Goal: Task Accomplishment & Management: Manage account settings

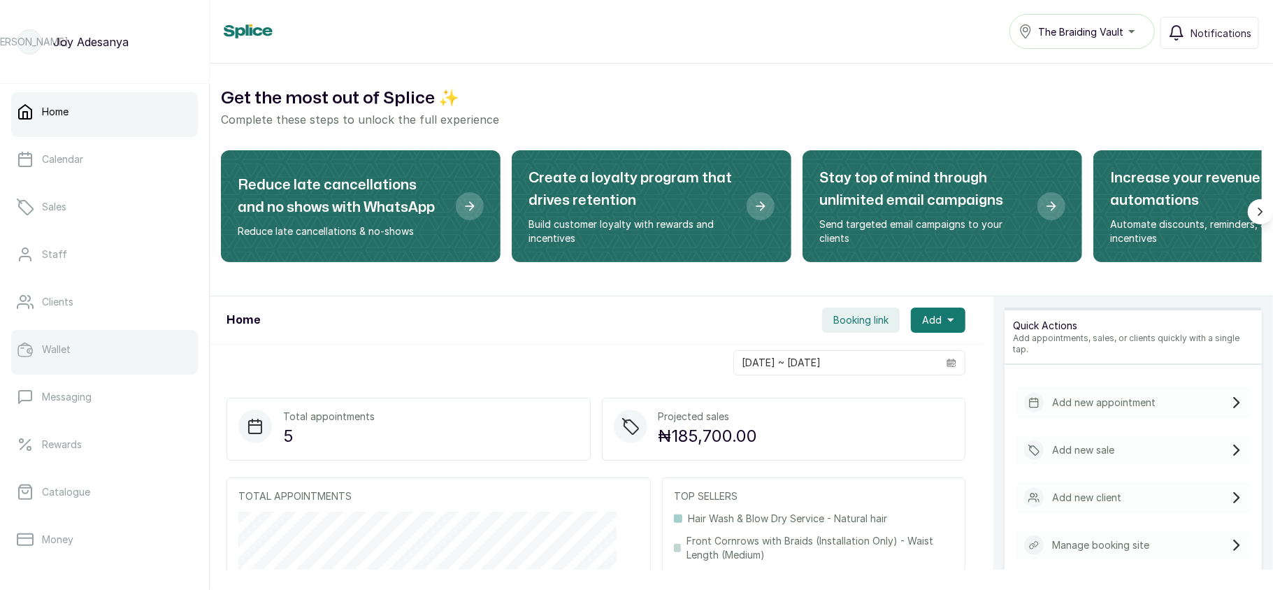
scroll to position [202, 0]
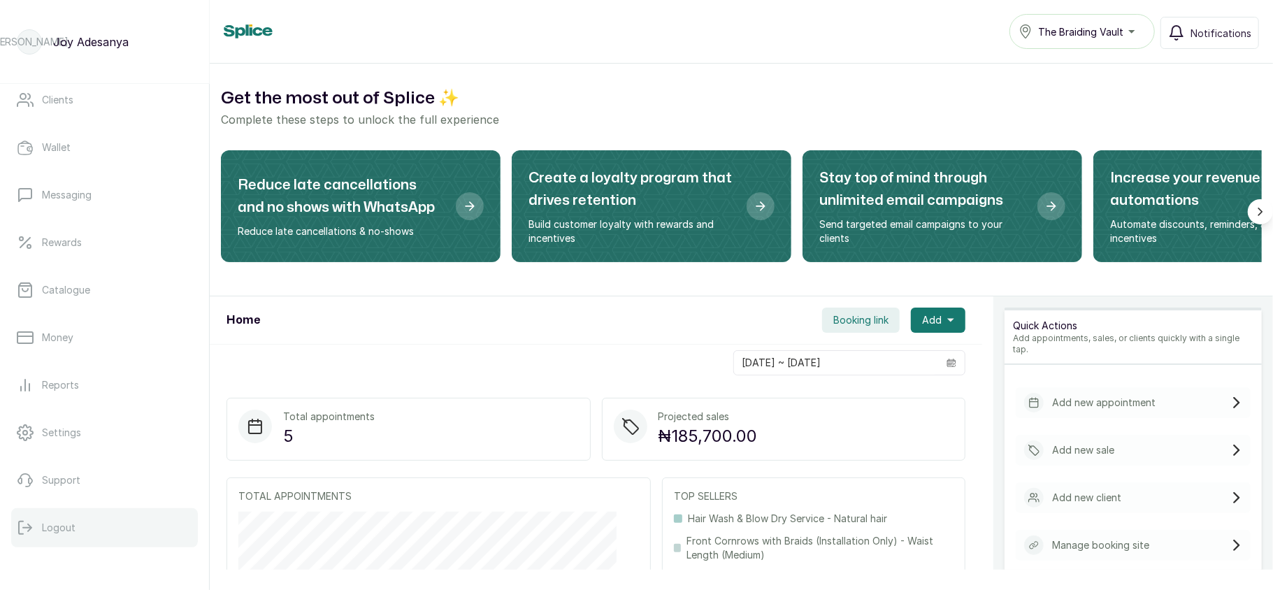
click at [91, 521] on button "Logout" at bounding box center [104, 527] width 187 height 39
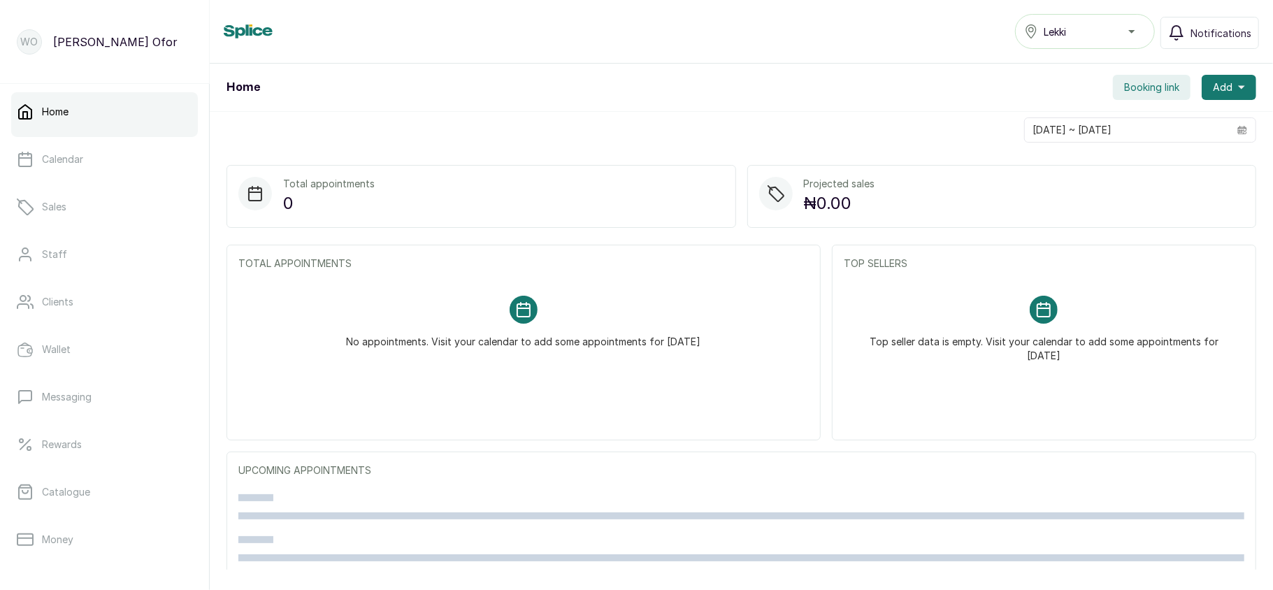
click at [1113, 32] on div "Lekki" at bounding box center [1085, 31] width 122 height 17
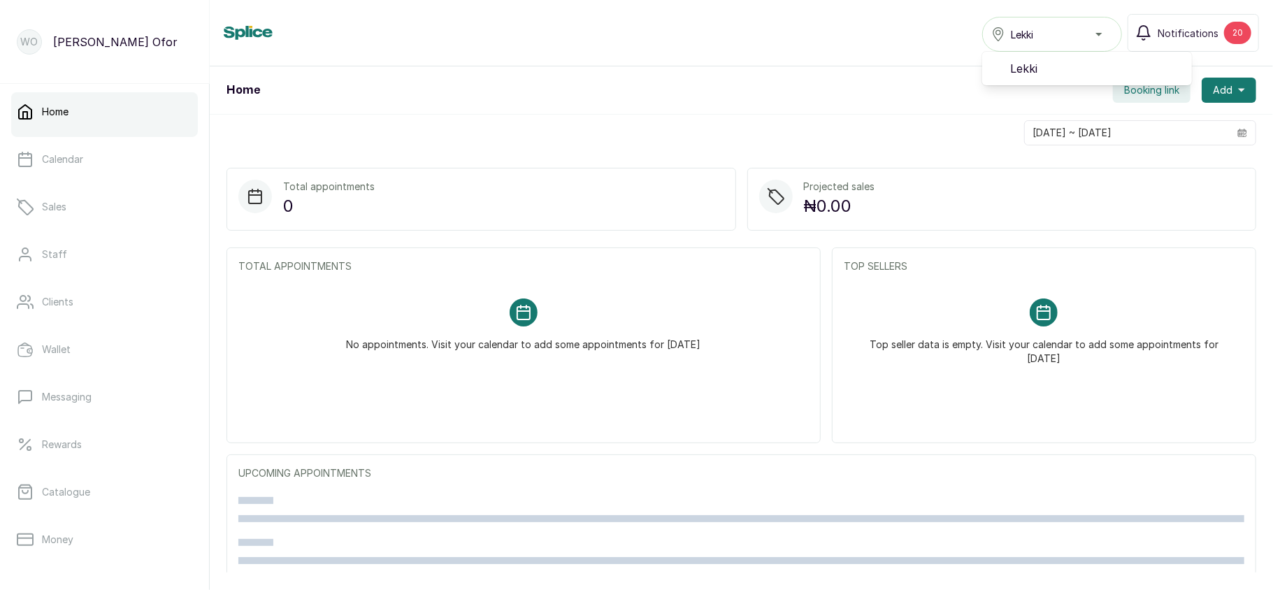
click at [1113, 32] on div "Lekki" at bounding box center [1052, 34] width 122 height 17
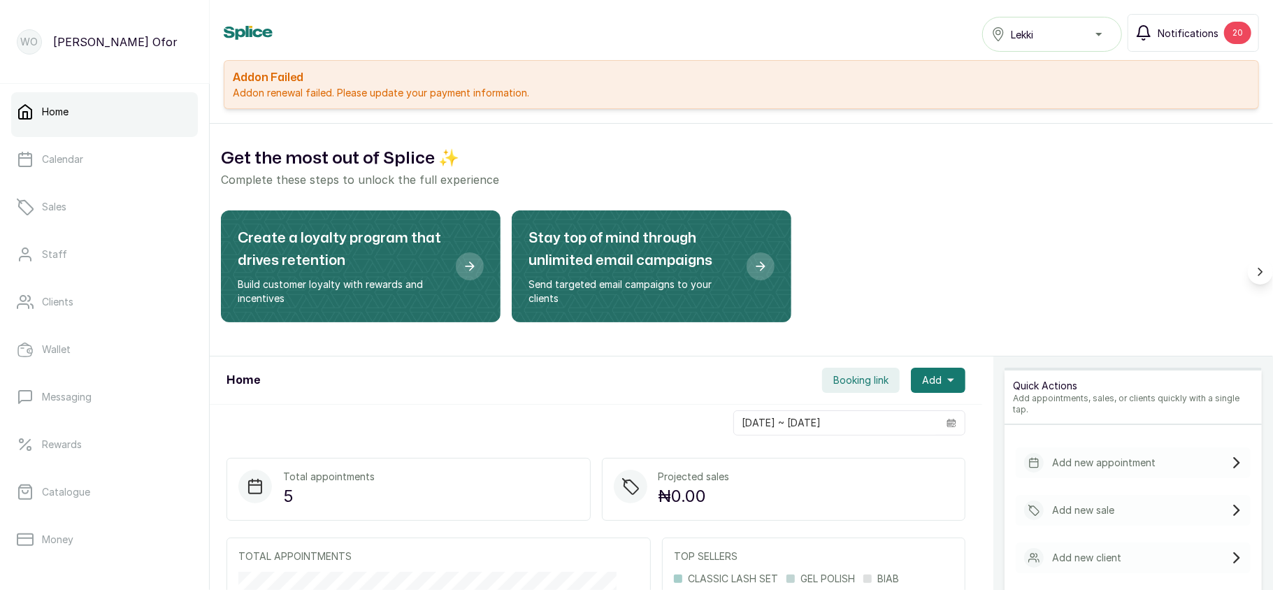
click at [1219, 31] on button "Notifications 20" at bounding box center [1192, 33] width 131 height 38
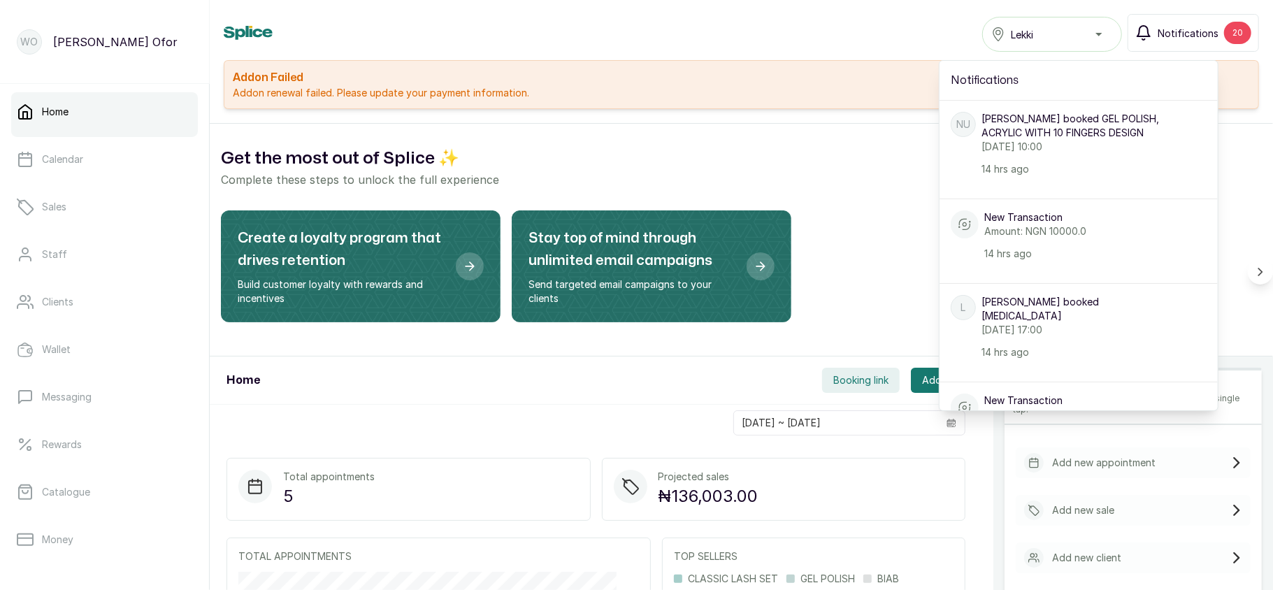
click at [1219, 31] on button "Notifications 20" at bounding box center [1192, 33] width 131 height 38
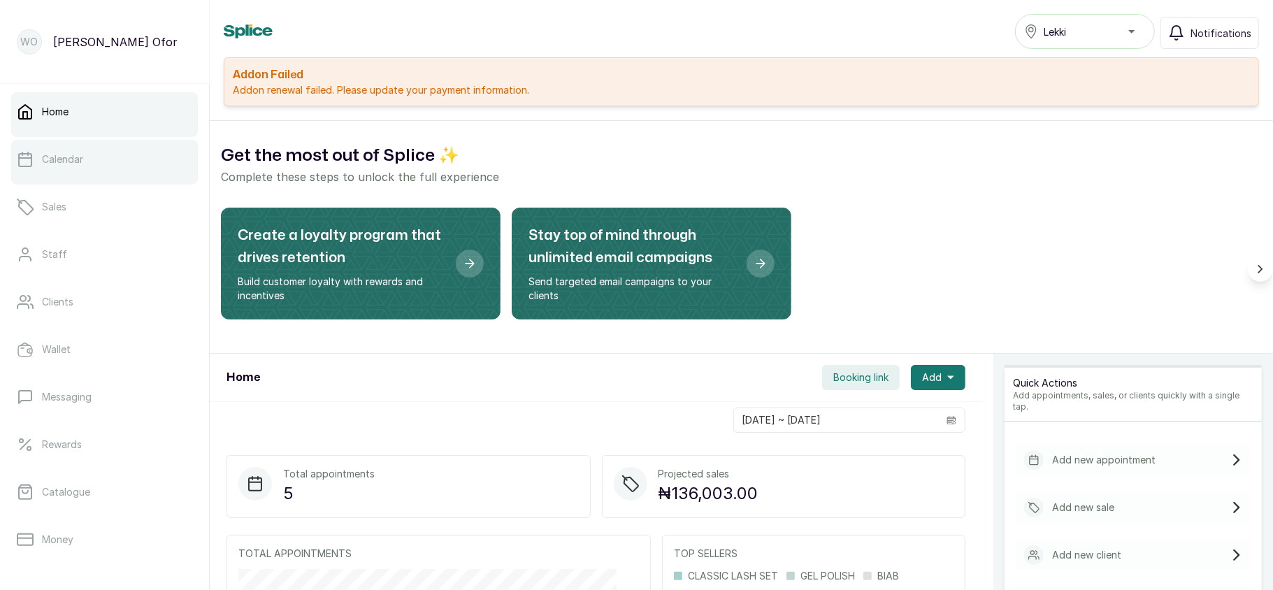
click at [110, 165] on link "Calendar" at bounding box center [104, 159] width 187 height 39
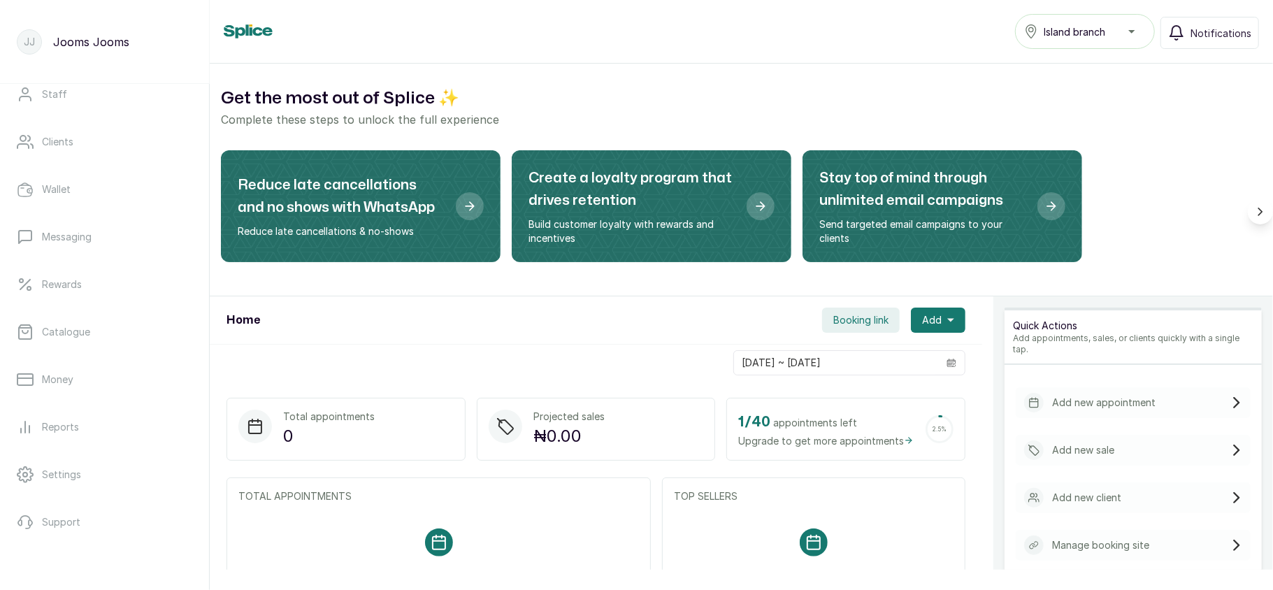
scroll to position [161, 0]
click at [68, 335] on p "Catalogue" at bounding box center [66, 331] width 48 height 14
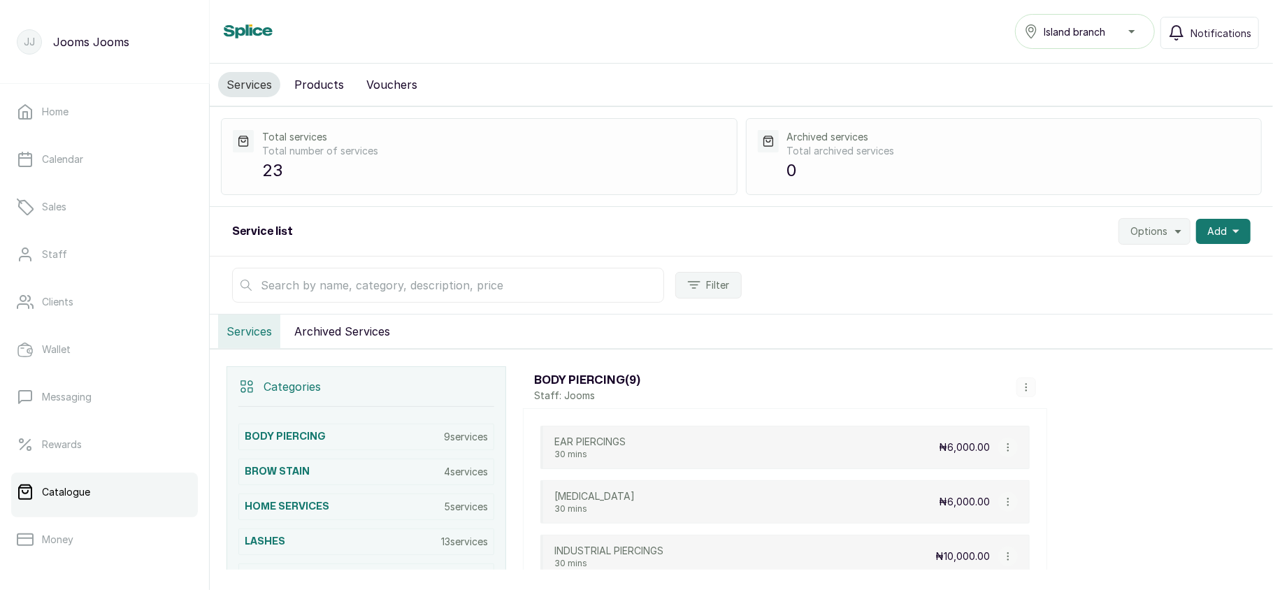
click at [1096, 27] on span "Island branch" at bounding box center [1074, 31] width 62 height 15
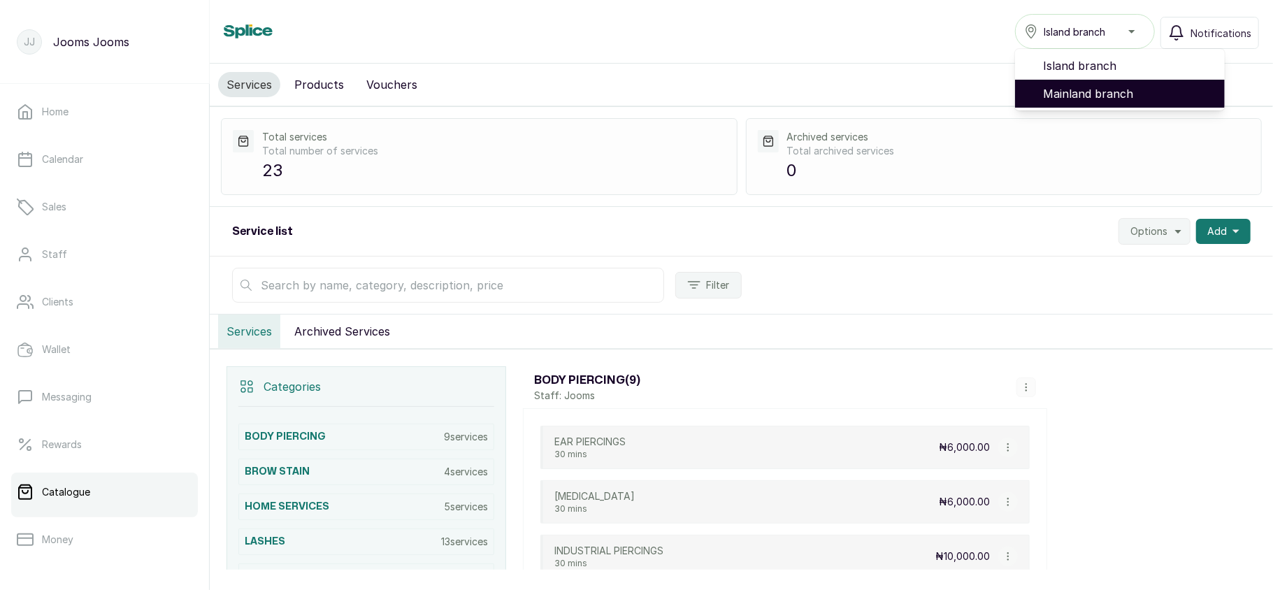
click at [1071, 99] on span "Mainland branch" at bounding box center [1128, 93] width 171 height 17
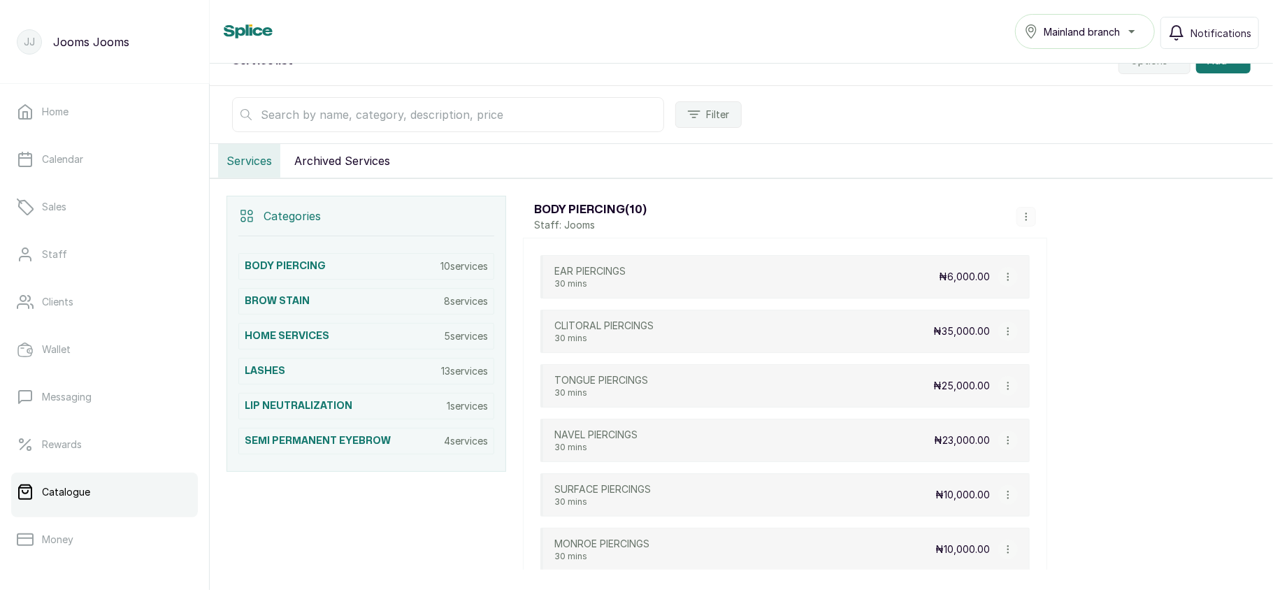
scroll to position [171, 0]
click at [1005, 280] on icon "button" at bounding box center [1008, 276] width 10 height 10
click at [1069, 194] on span "Edit Service" at bounding box center [1075, 195] width 64 height 17
select select "fixed"
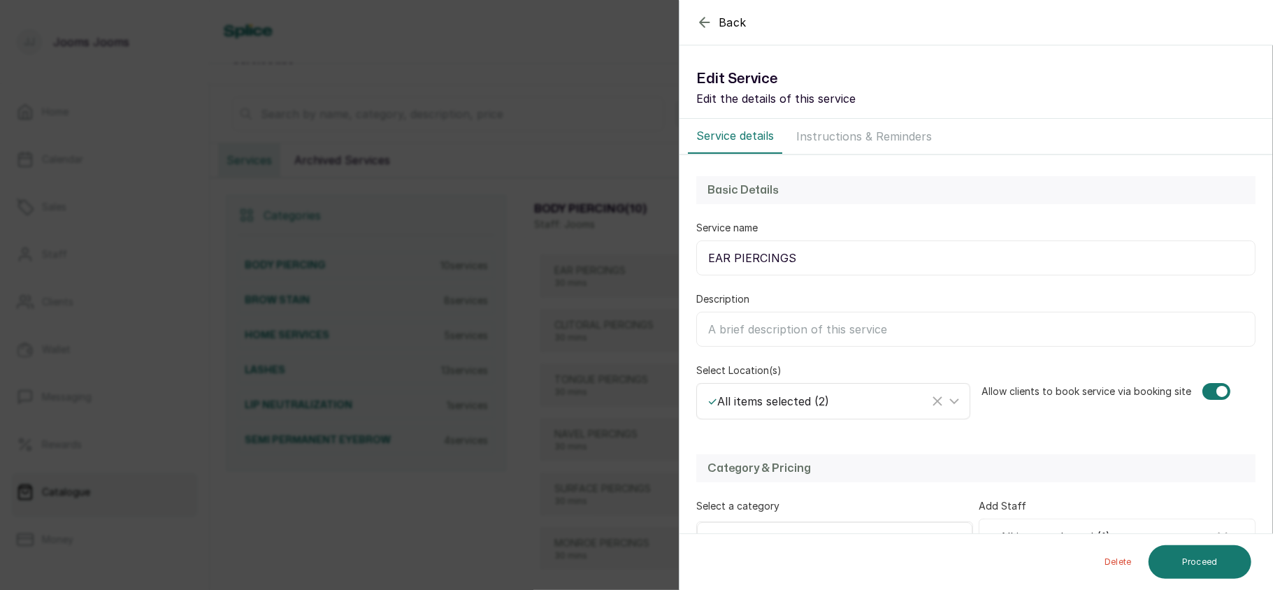
click at [777, 412] on div "✓ All items selected ( 2 )" at bounding box center [834, 401] width 269 height 27
click at [745, 458] on label "Select All" at bounding box center [836, 466] width 273 height 31
click at [716, 462] on input "Select All" at bounding box center [711, 466] width 9 height 9
checkbox input "false"
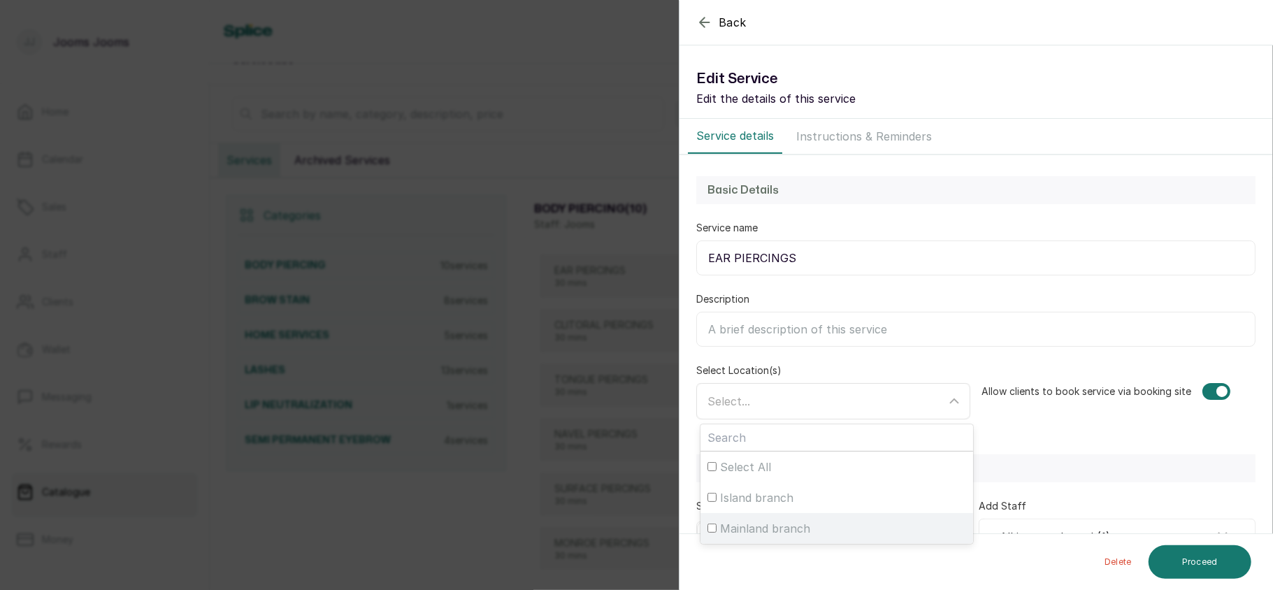
click at [745, 523] on span "Mainland branch" at bounding box center [765, 528] width 90 height 17
click at [716, 523] on input "Mainland branch" at bounding box center [711, 527] width 9 height 9
checkbox input "true"
click at [853, 403] on div "Mainland branch" at bounding box center [818, 401] width 222 height 20
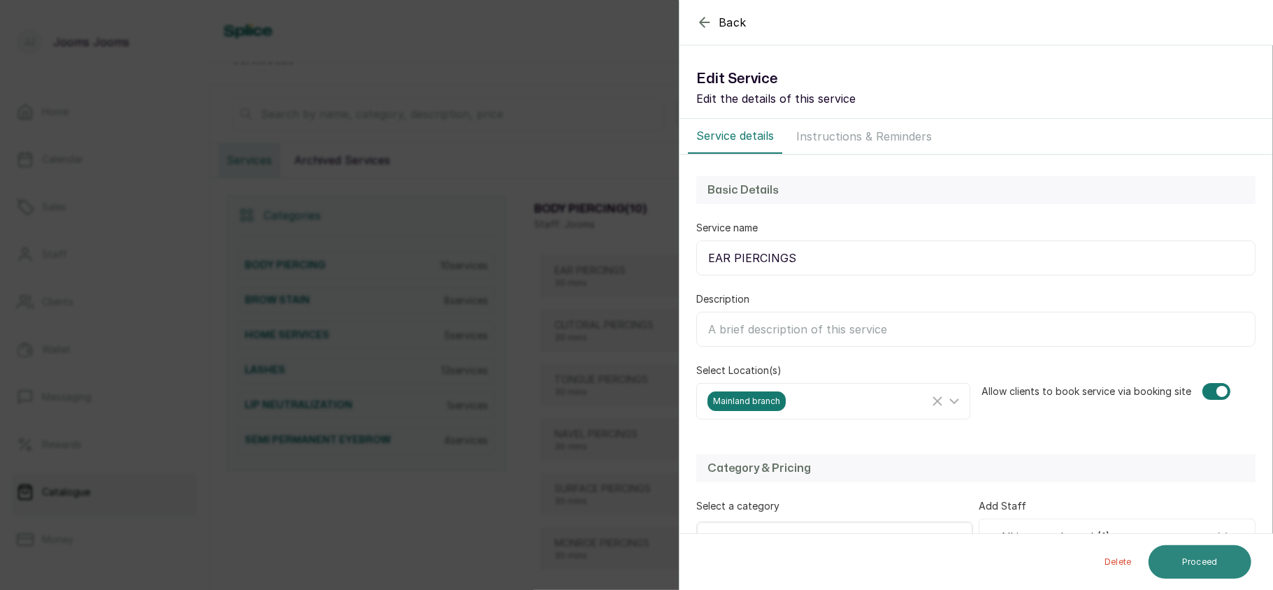
click at [1209, 557] on button "Proceed" at bounding box center [1199, 562] width 103 height 34
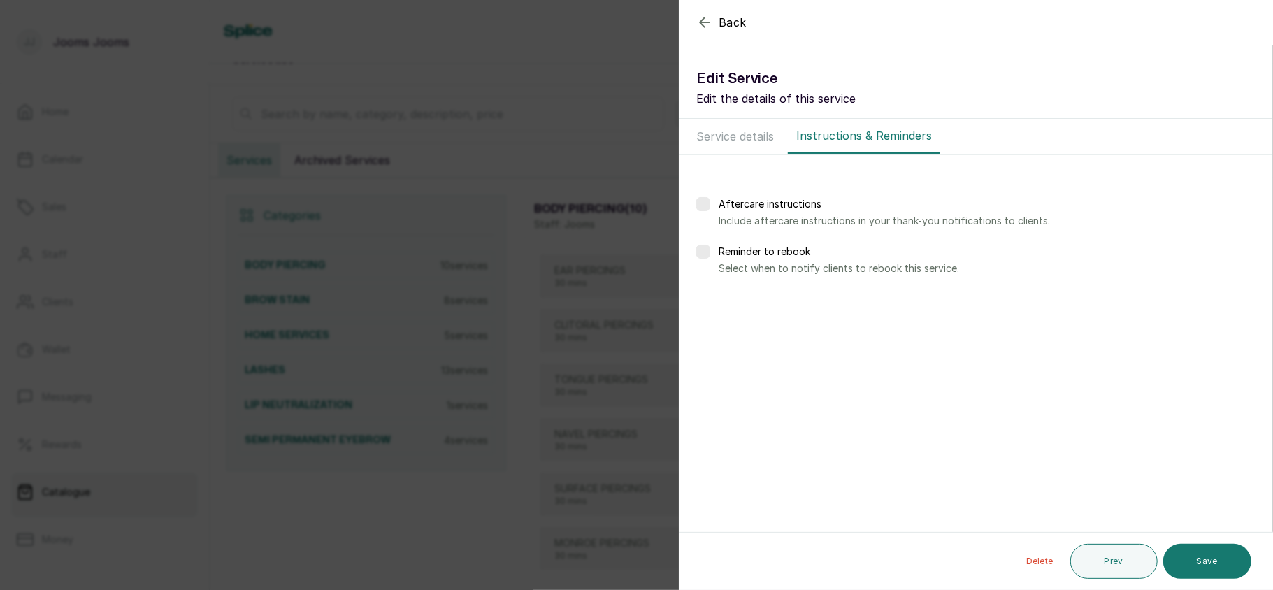
click at [1209, 557] on button "Save" at bounding box center [1207, 561] width 88 height 35
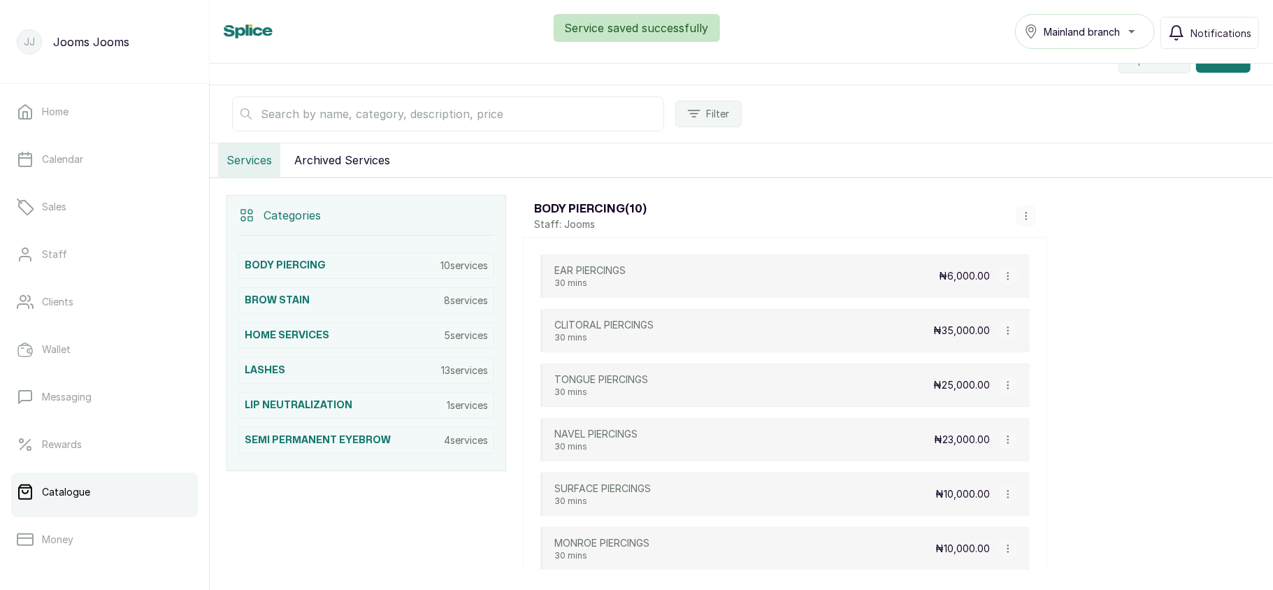
click at [1003, 281] on icon "button" at bounding box center [1008, 276] width 10 height 10
click at [1053, 175] on span "View Service" at bounding box center [1077, 169] width 68 height 17
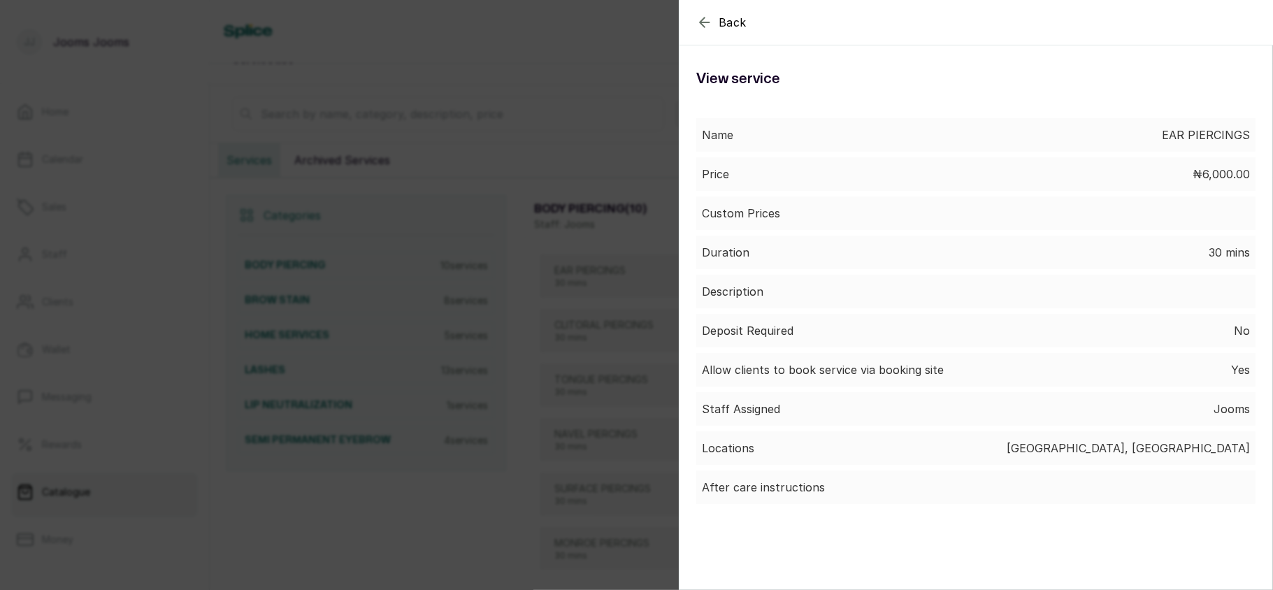
click at [493, 340] on div "Back Service View service Name EAR PIERCINGS Price ₦6,000.00 Custom Prices Dura…" at bounding box center [636, 295] width 1273 height 590
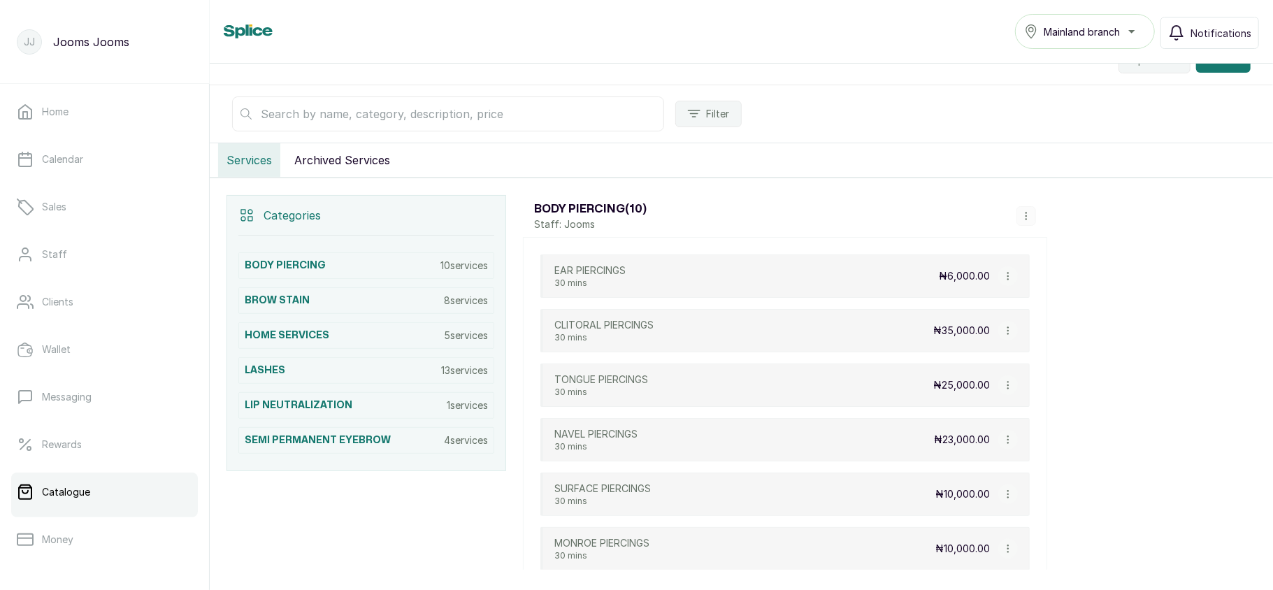
click at [1006, 275] on icon "button" at bounding box center [1008, 276] width 10 height 10
click at [1066, 171] on span "View Service" at bounding box center [1077, 169] width 68 height 17
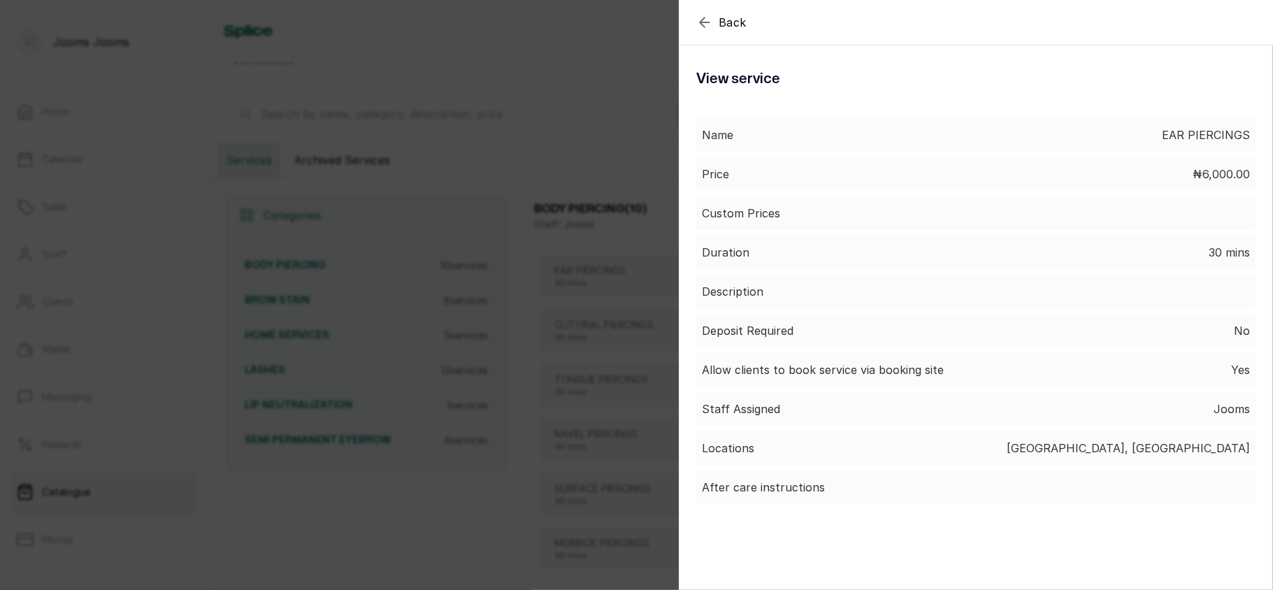
click at [626, 305] on div "Back Service View service Name EAR PIERCINGS Price ₦6,000.00 Custom Prices Dura…" at bounding box center [636, 295] width 1273 height 590
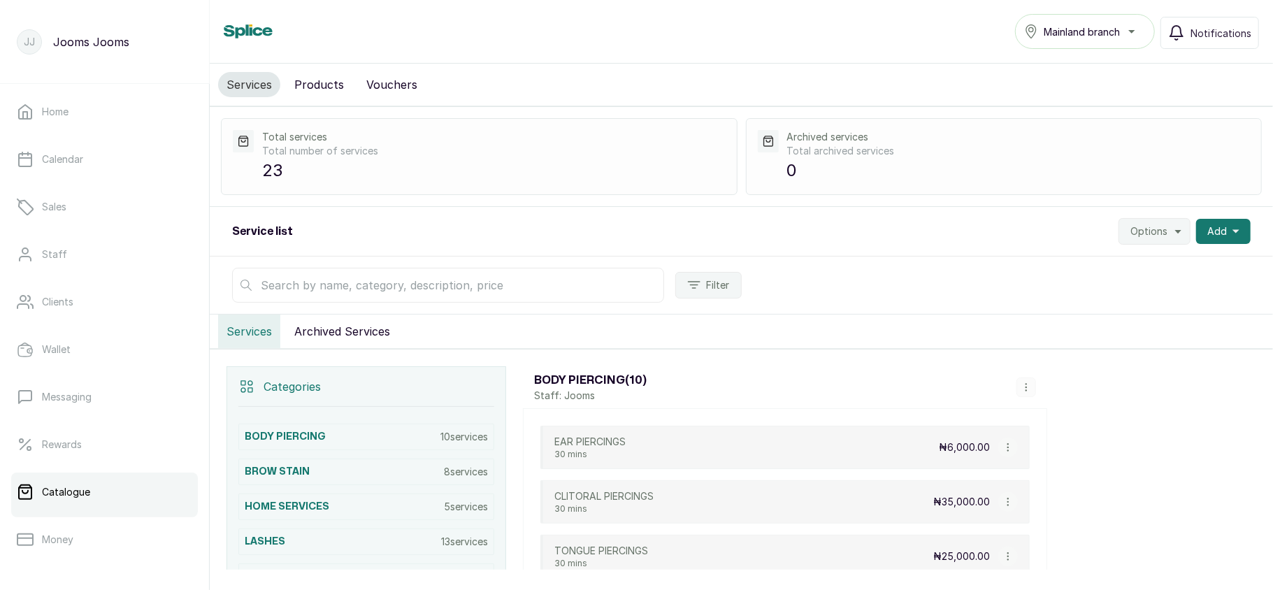
click at [1005, 445] on button "button" at bounding box center [1008, 447] width 20 height 20
click at [1029, 347] on icon "Menu" at bounding box center [1028, 341] width 17 height 17
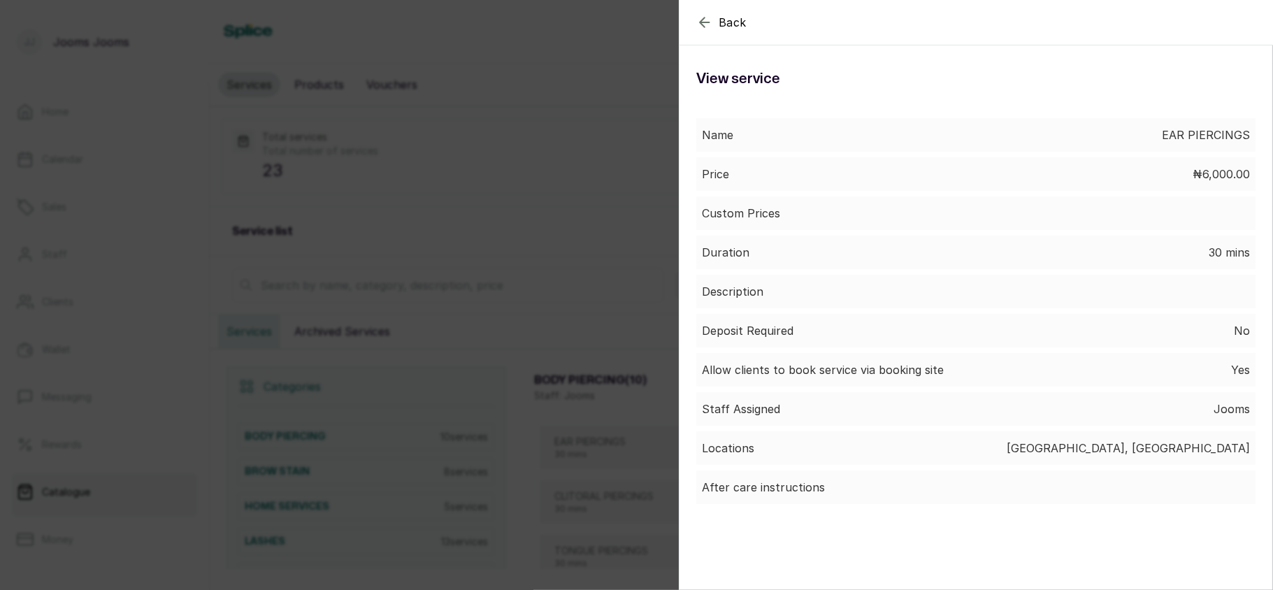
click at [504, 215] on div "Back Service View service Name EAR PIERCINGS Price ₦6,000.00 Custom Prices Dura…" at bounding box center [636, 295] width 1273 height 590
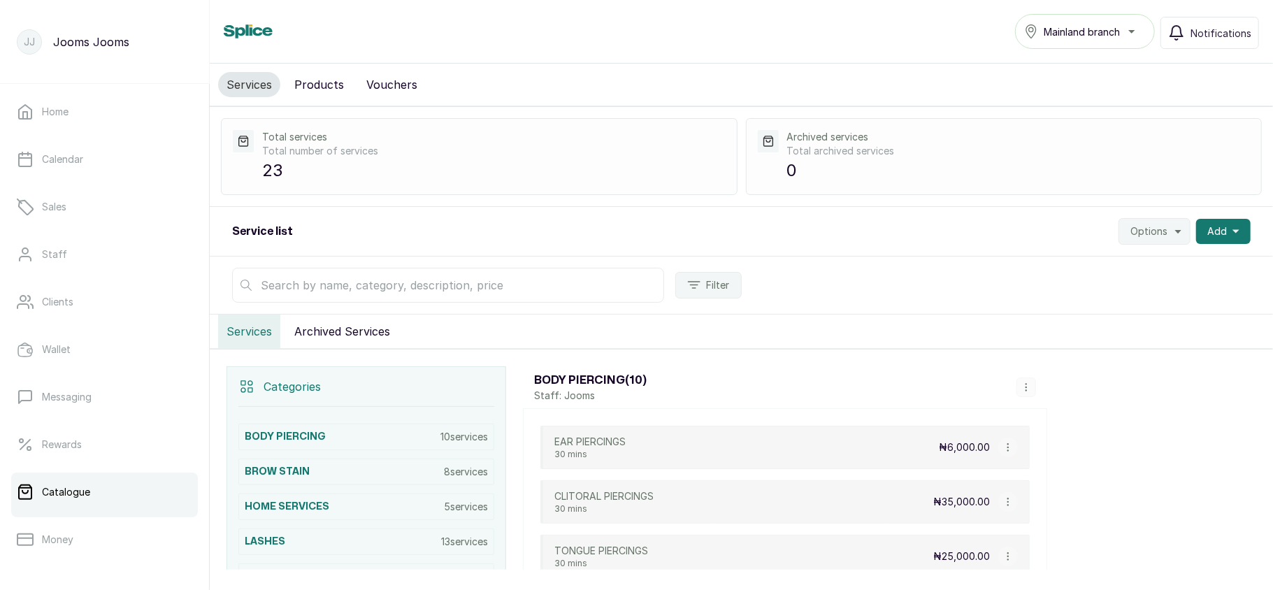
click at [1001, 457] on button "button" at bounding box center [1008, 447] width 20 height 20
click at [1064, 361] on li "Edit Service" at bounding box center [1074, 366] width 140 height 25
click at [1005, 444] on button "button" at bounding box center [1008, 447] width 20 height 20
click at [1054, 373] on span "Edit Service" at bounding box center [1075, 366] width 64 height 17
select select "fixed"
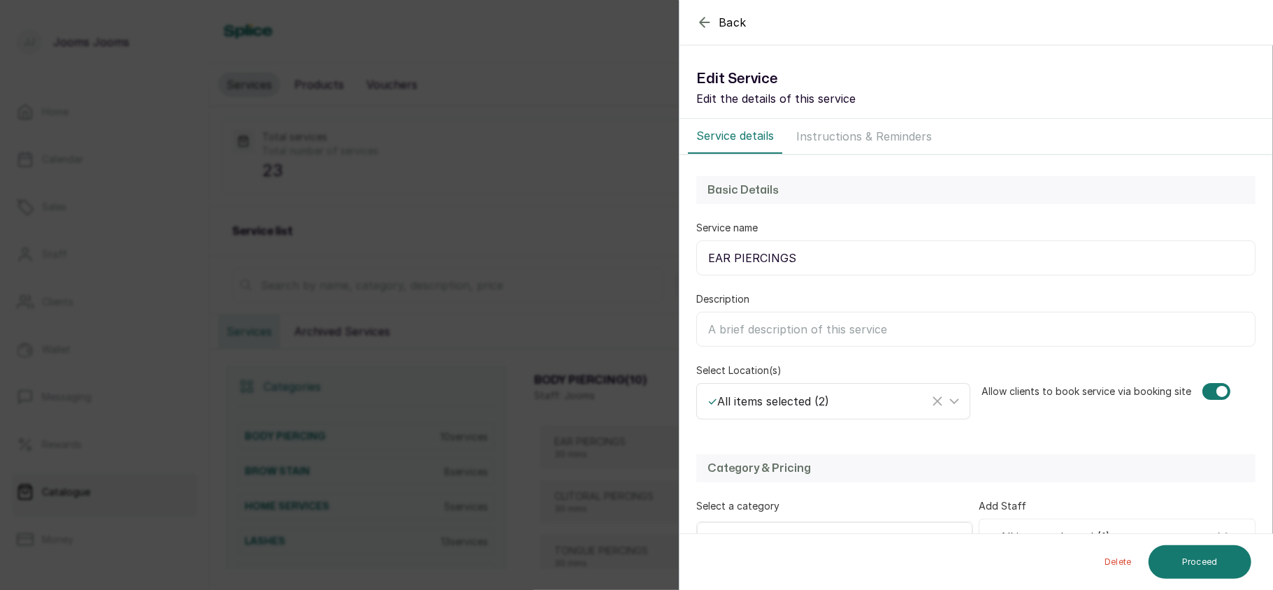
click at [845, 404] on div "✓ All items selected ( 2 )" at bounding box center [818, 401] width 222 height 17
click at [812, 467] on div "Select All" at bounding box center [836, 466] width 259 height 17
click at [716, 467] on input "Select All" at bounding box center [711, 466] width 9 height 9
checkbox input "false"
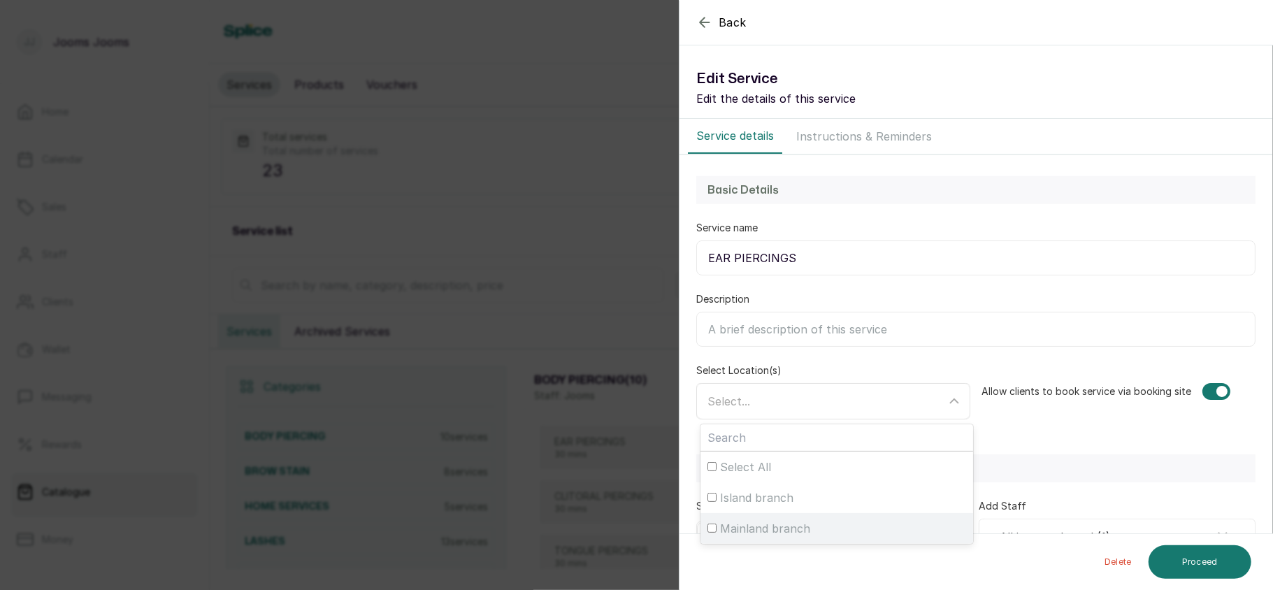
click at [793, 523] on span "Mainland branch" at bounding box center [765, 528] width 90 height 17
click at [716, 523] on input "Mainland branch" at bounding box center [711, 527] width 9 height 9
checkbox input "true"
click at [857, 398] on div "Mainland branch" at bounding box center [818, 401] width 222 height 20
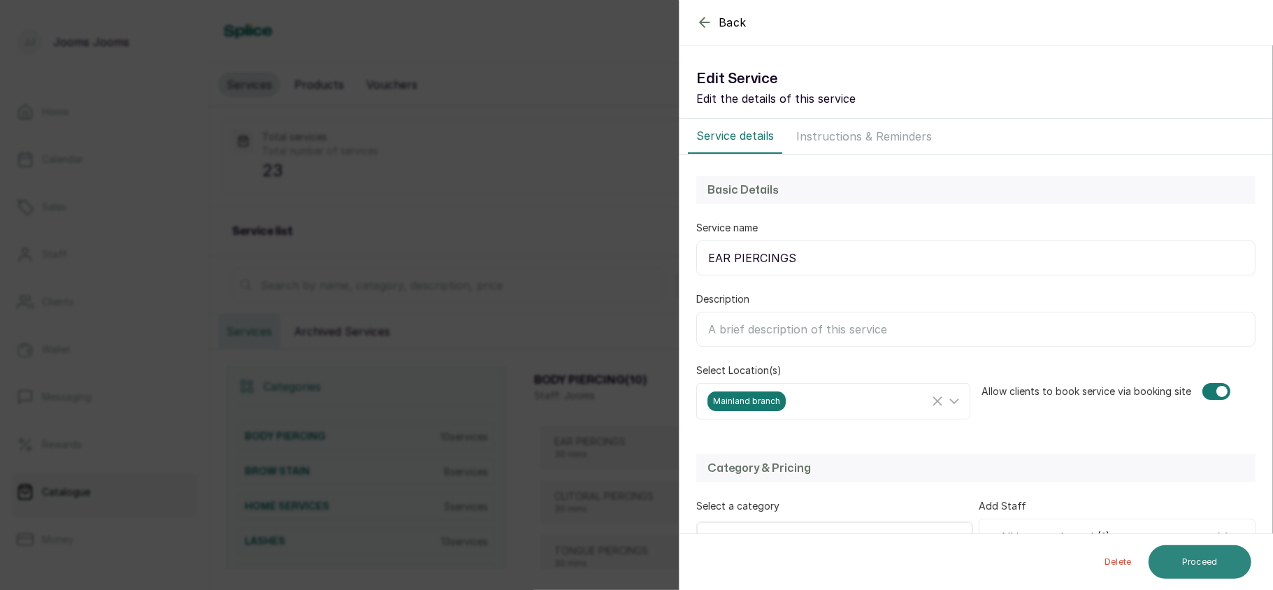
click at [1194, 554] on button "Proceed" at bounding box center [1199, 562] width 103 height 34
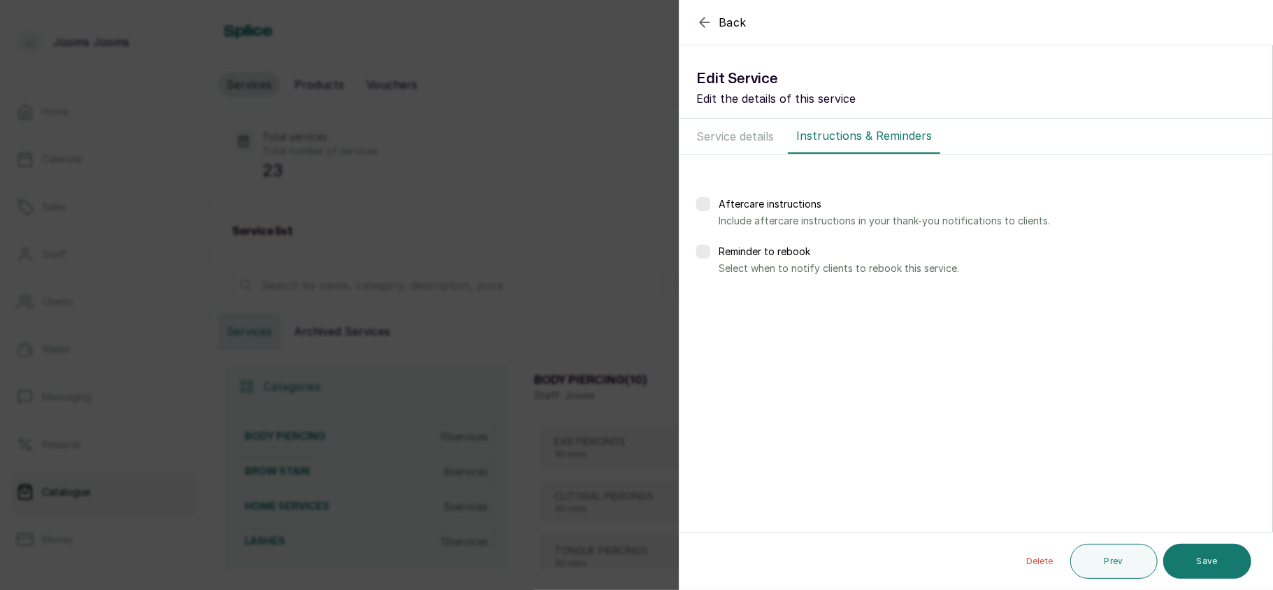
click at [1194, 554] on button "Save" at bounding box center [1207, 561] width 88 height 35
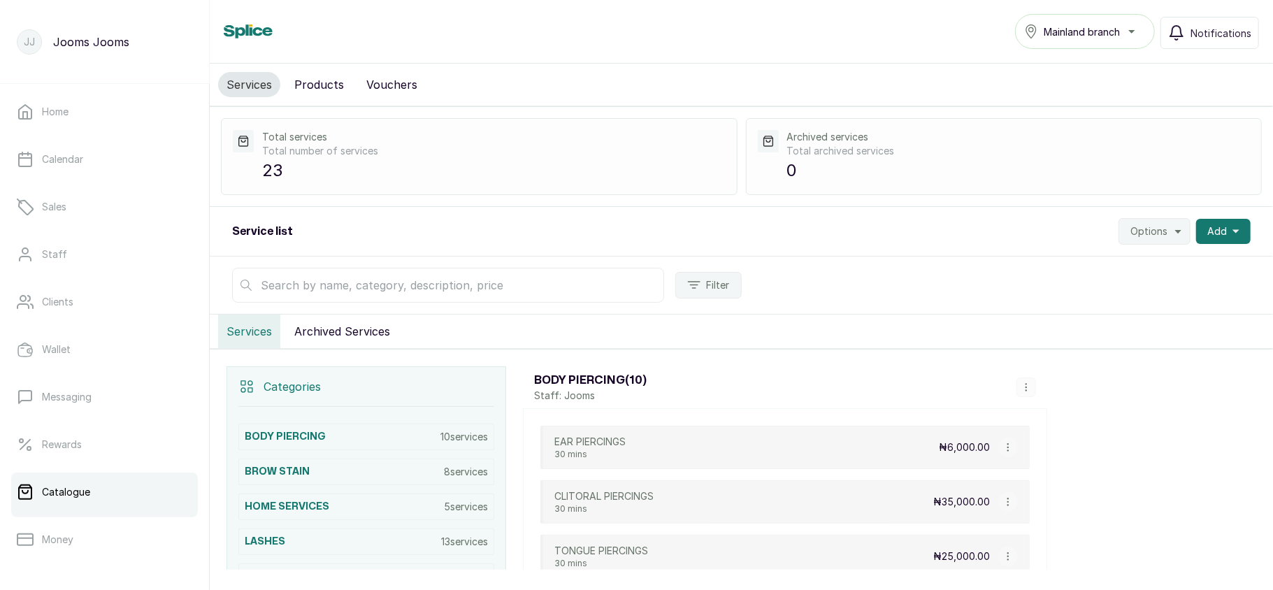
click at [1006, 446] on icon "button" at bounding box center [1008, 447] width 10 height 10
click at [1040, 333] on li "View Service" at bounding box center [1074, 340] width 140 height 25
click at [1003, 450] on icon "button" at bounding box center [1008, 447] width 10 height 10
click at [1032, 338] on icon "Menu" at bounding box center [1028, 341] width 17 height 17
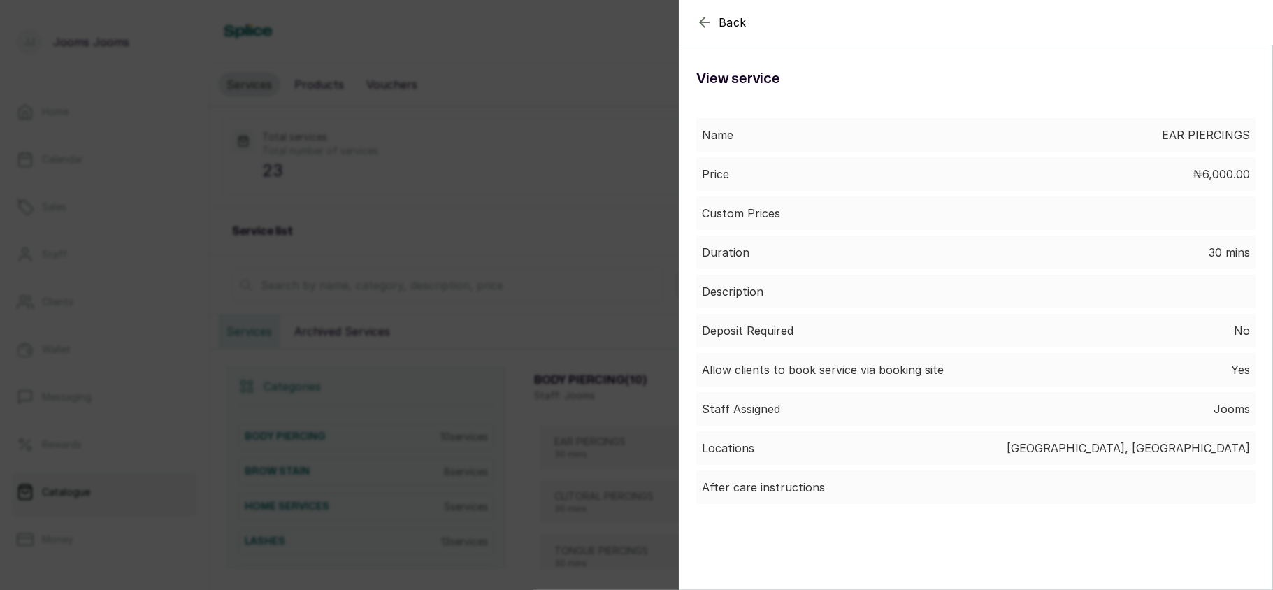
click at [434, 419] on div "Back Service View service Name EAR PIERCINGS Price ₦6,000.00 Custom Prices Dura…" at bounding box center [636, 295] width 1273 height 590
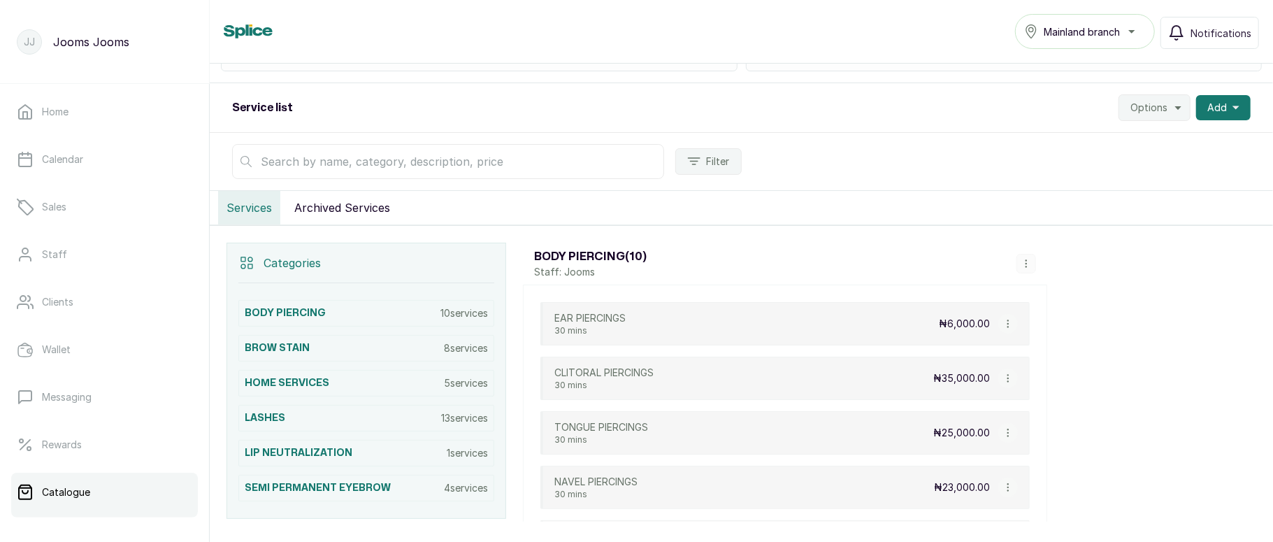
scroll to position [123, 0]
click at [1106, 32] on span "Mainland branch" at bounding box center [1081, 31] width 76 height 15
click at [1066, 175] on div "Filter" at bounding box center [741, 162] width 1063 height 58
click at [1003, 322] on icon "button" at bounding box center [1008, 324] width 10 height 10
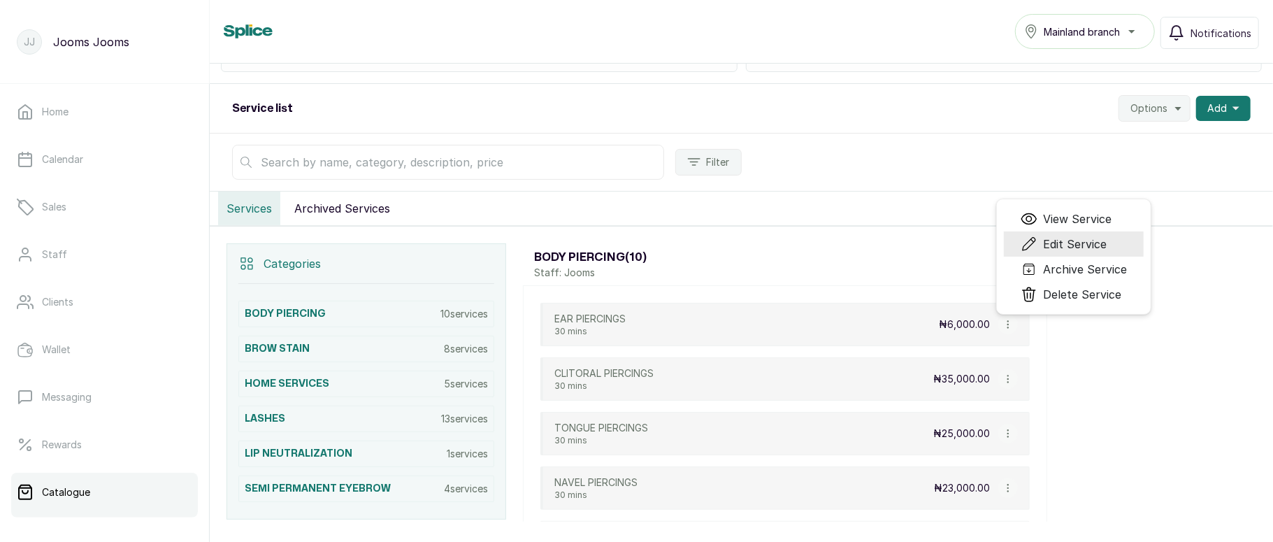
click at [1055, 238] on span "Edit Service" at bounding box center [1075, 244] width 64 height 17
select select "fixed"
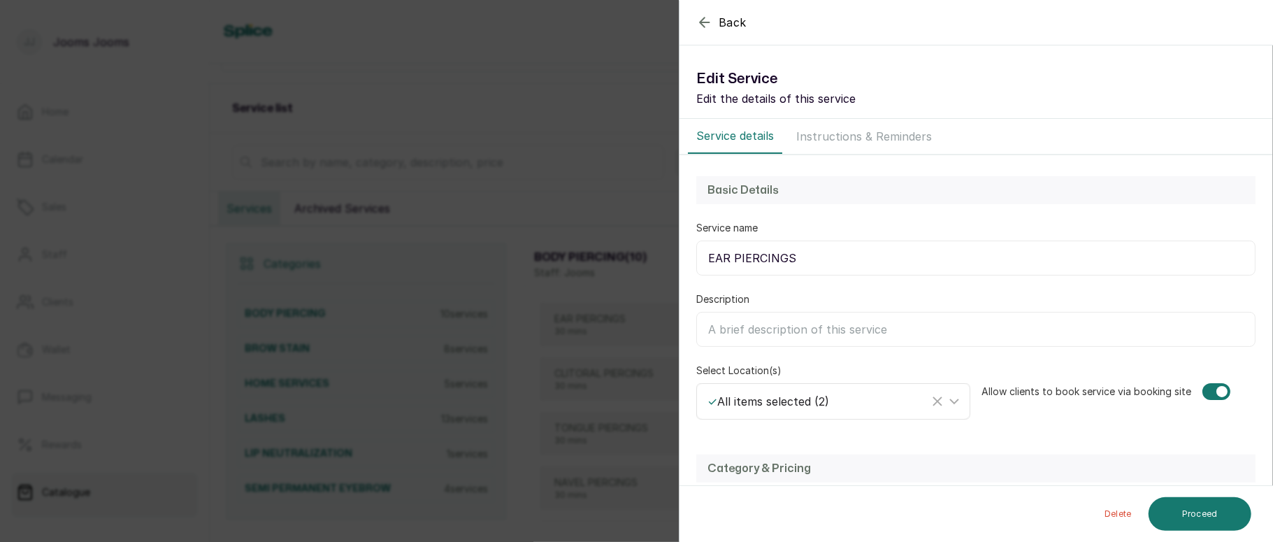
click at [842, 400] on div "✓ All items selected ( 2 )" at bounding box center [818, 401] width 222 height 17
click at [728, 470] on span "Select All" at bounding box center [745, 466] width 51 height 17
click at [716, 470] on input "Select All" at bounding box center [711, 466] width 9 height 9
checkbox input "false"
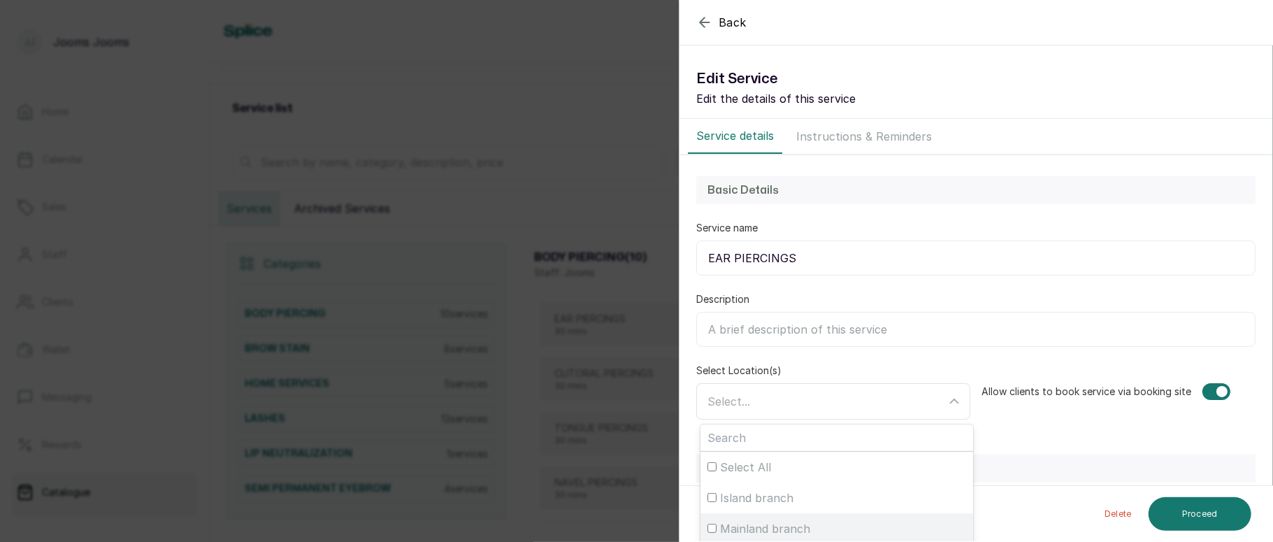
click at [750, 520] on span "Mainland branch" at bounding box center [765, 528] width 90 height 17
click at [716, 523] on input "Mainland branch" at bounding box center [711, 527] width 9 height 9
checkbox input "true"
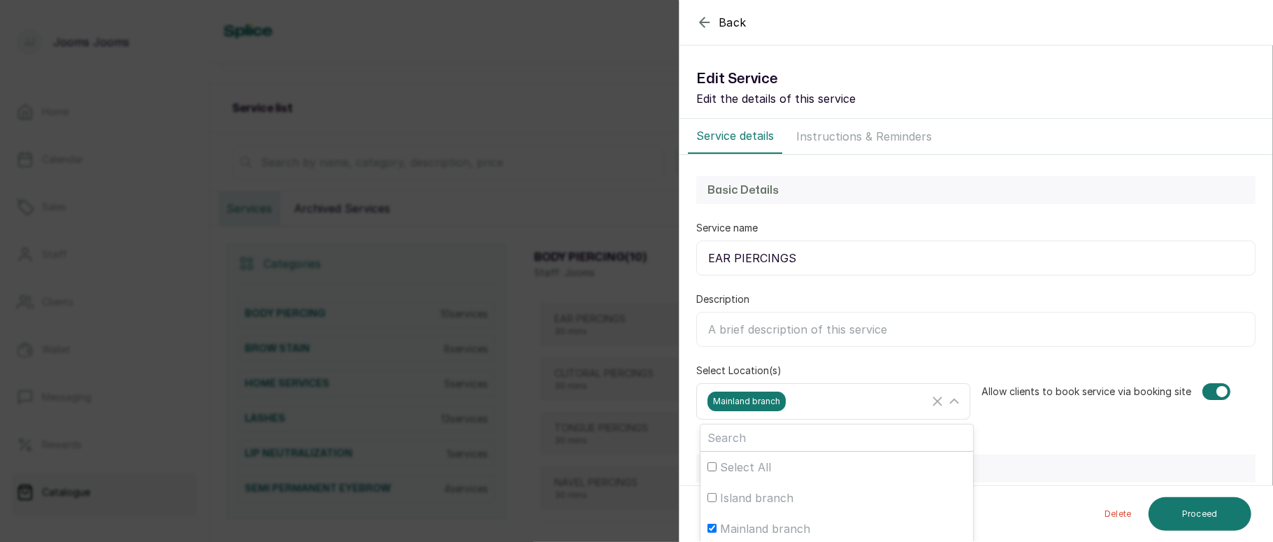
scroll to position [1, 0]
click at [828, 398] on div "Mainland branch" at bounding box center [818, 400] width 222 height 20
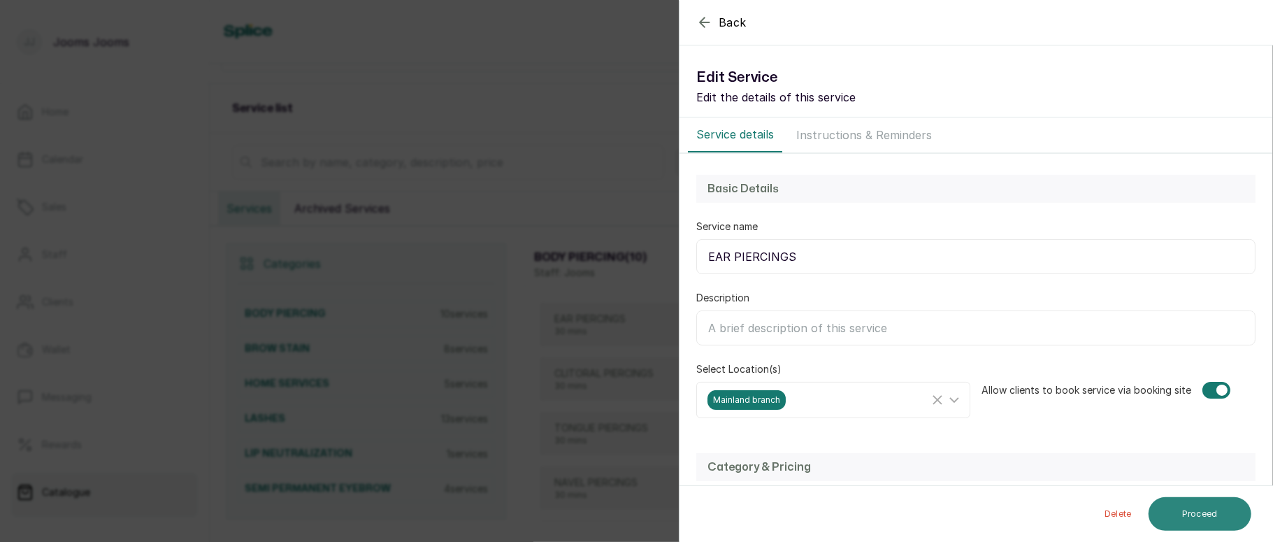
click at [1188, 503] on button "Proceed" at bounding box center [1199, 514] width 103 height 34
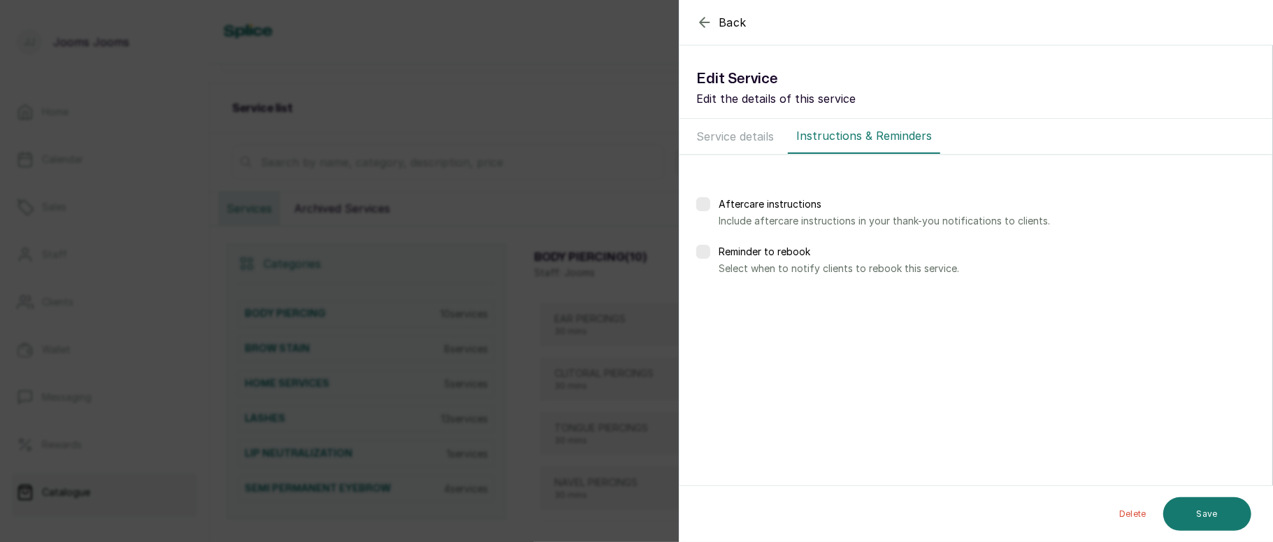
scroll to position [0, 0]
click at [1228, 512] on button "Save" at bounding box center [1207, 513] width 88 height 35
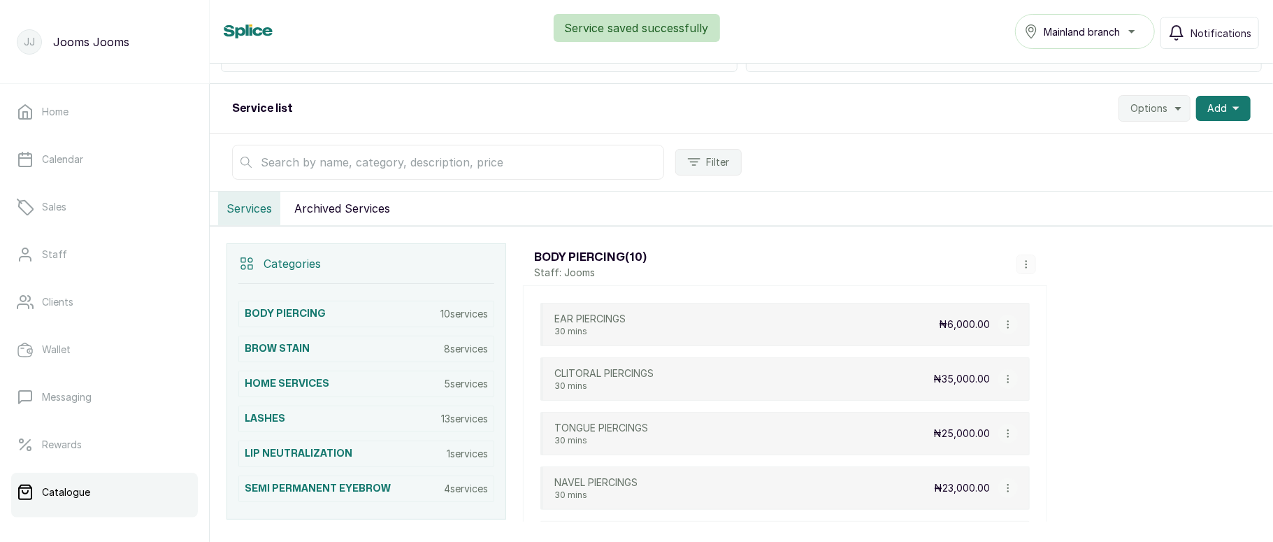
click at [1008, 324] on icon "button" at bounding box center [1008, 324] width 10 height 10
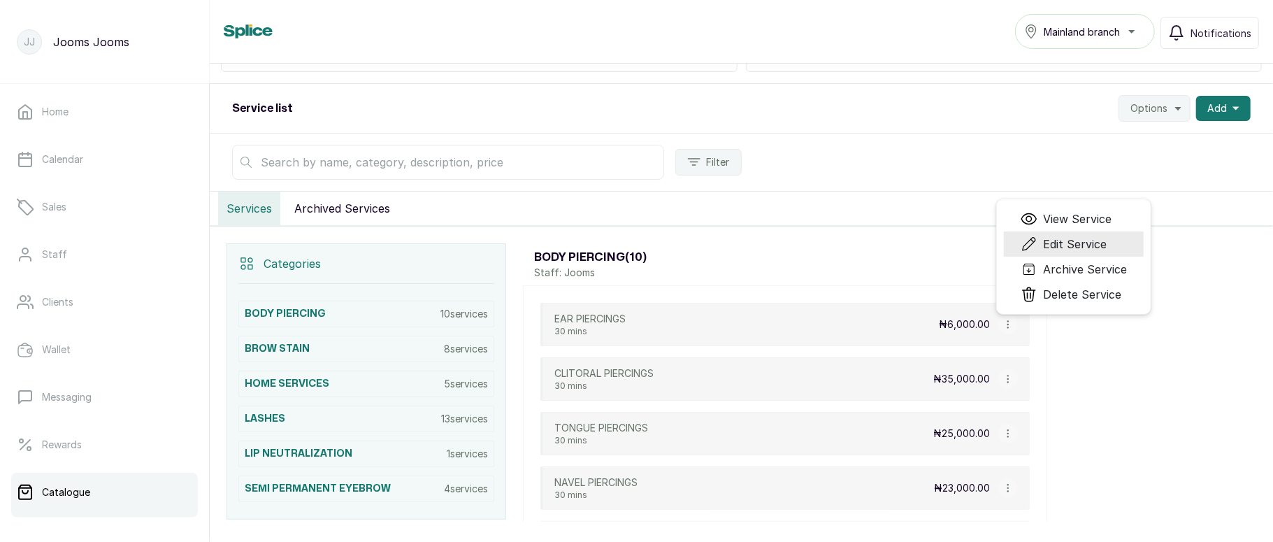
click at [1043, 243] on span "Edit Service" at bounding box center [1063, 244] width 86 height 17
select select "fixed"
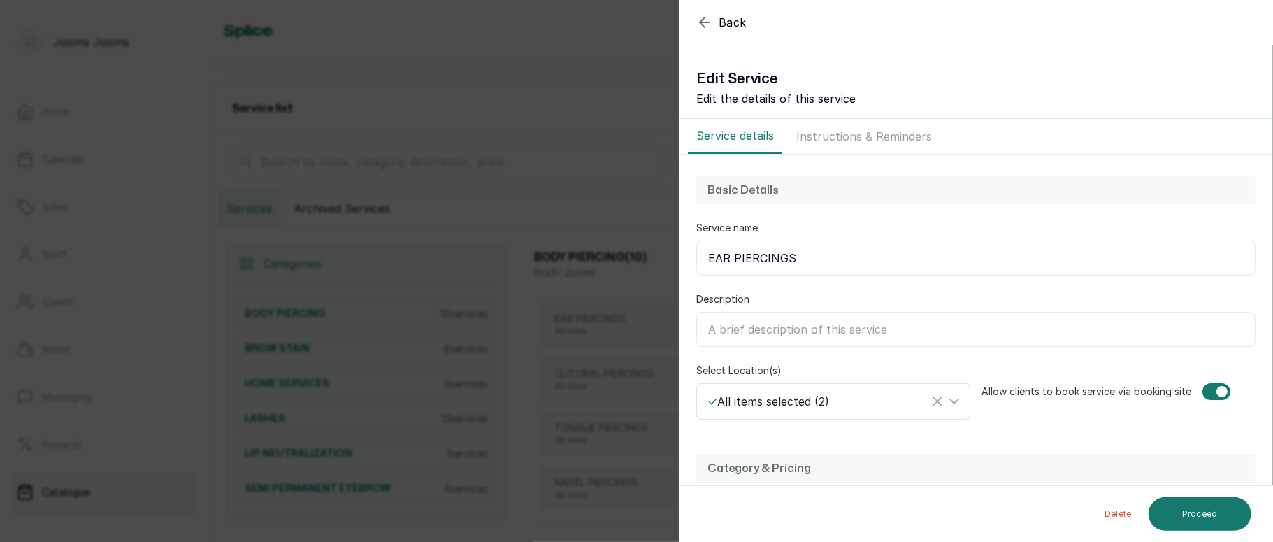
click at [839, 400] on div "✓ All items selected ( 2 )" at bounding box center [818, 401] width 222 height 17
click at [593, 320] on div "Back Service Edit Service Edit the details of this service Service details Inst…" at bounding box center [636, 271] width 1273 height 542
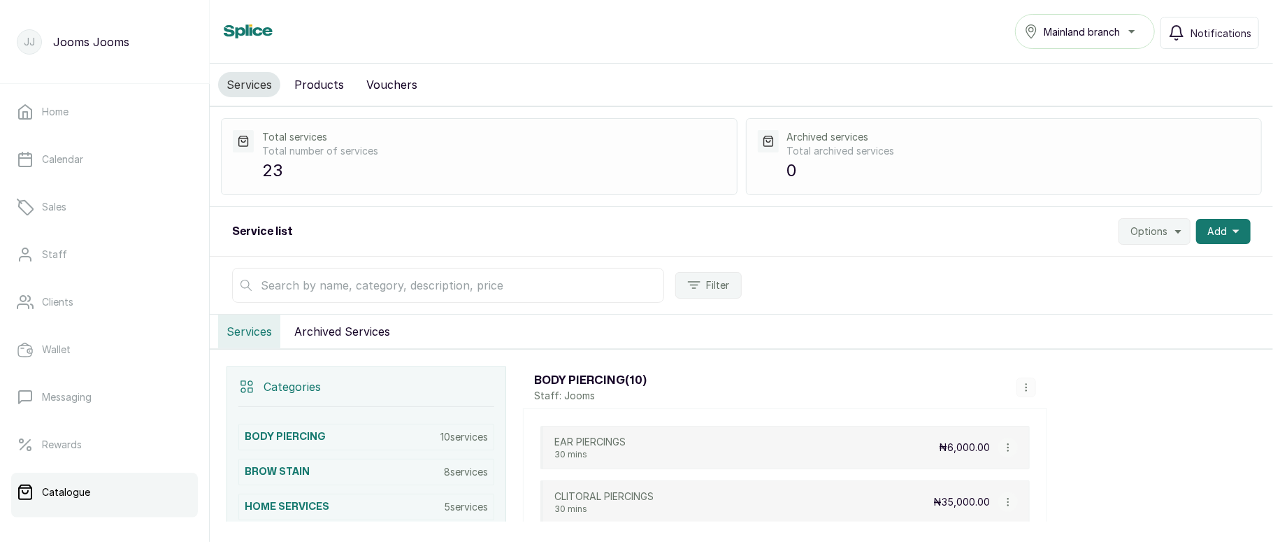
click at [1005, 442] on icon "button" at bounding box center [1008, 447] width 10 height 10
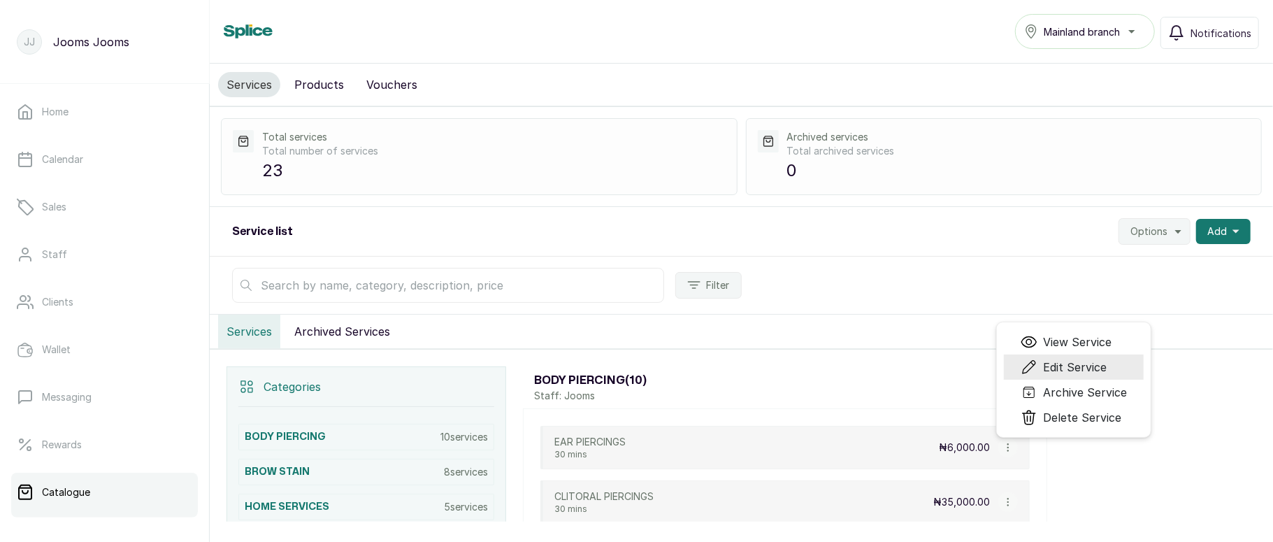
click at [1050, 368] on span "Edit Service" at bounding box center [1075, 367] width 64 height 17
select select "fixed"
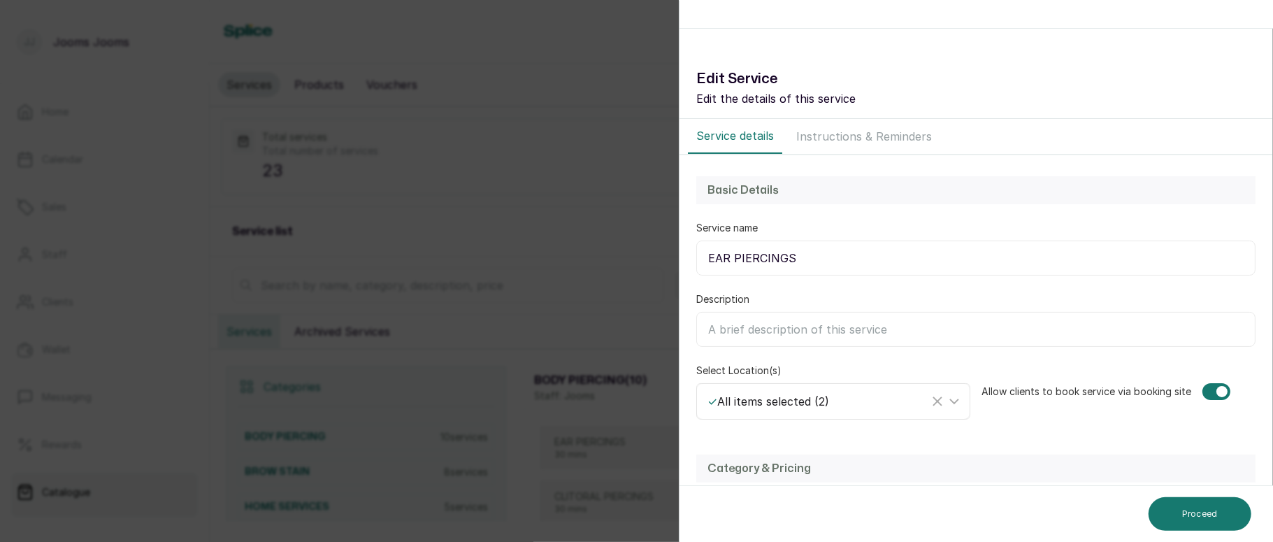
click at [819, 394] on div "✓ All items selected ( 2 )" at bounding box center [818, 401] width 222 height 17
click at [752, 499] on span "Island branch" at bounding box center [756, 497] width 73 height 17
click at [716, 499] on input "Island branch" at bounding box center [711, 497] width 9 height 9
checkbox input "false"
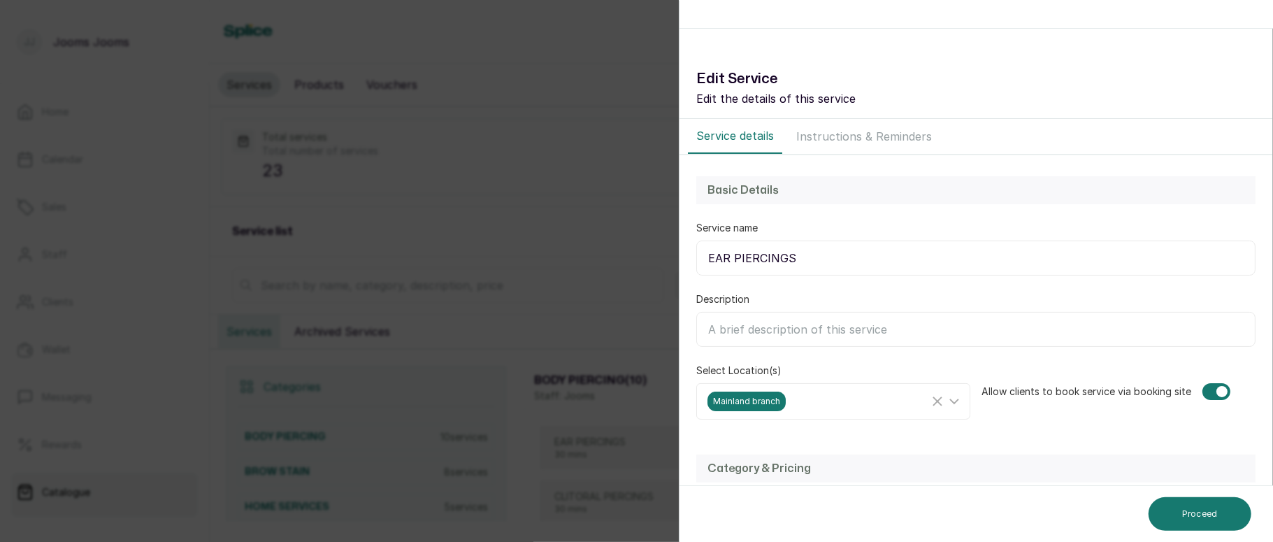
click at [1060, 463] on h2 "Category & Pricing" at bounding box center [975, 468] width 537 height 17
click at [1220, 512] on button "Proceed" at bounding box center [1199, 514] width 103 height 34
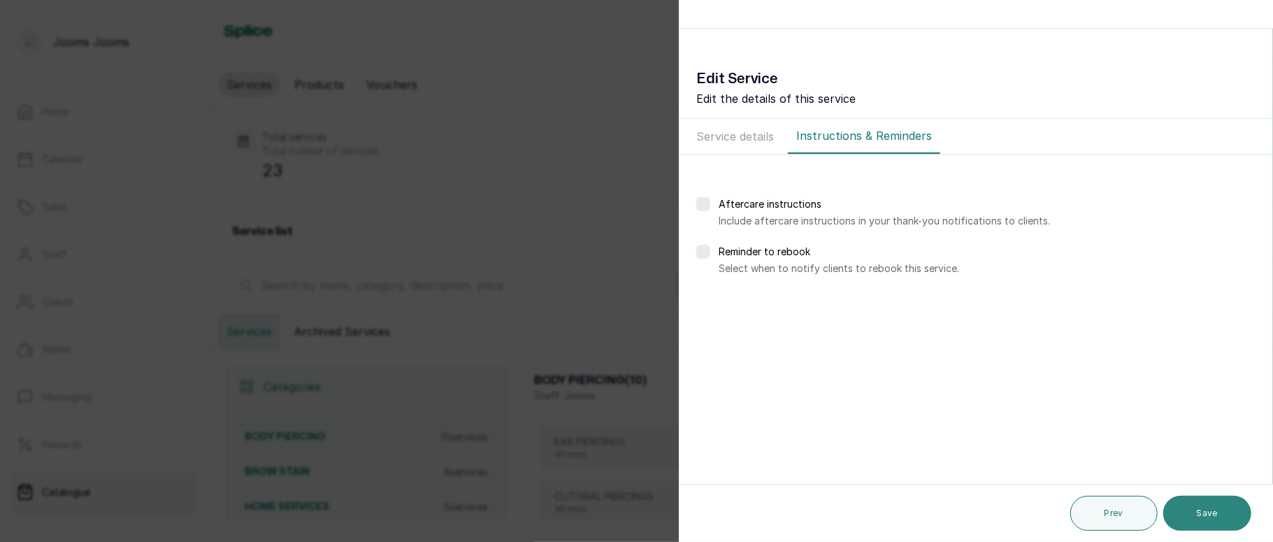
click at [1201, 509] on button "Save" at bounding box center [1207, 513] width 88 height 35
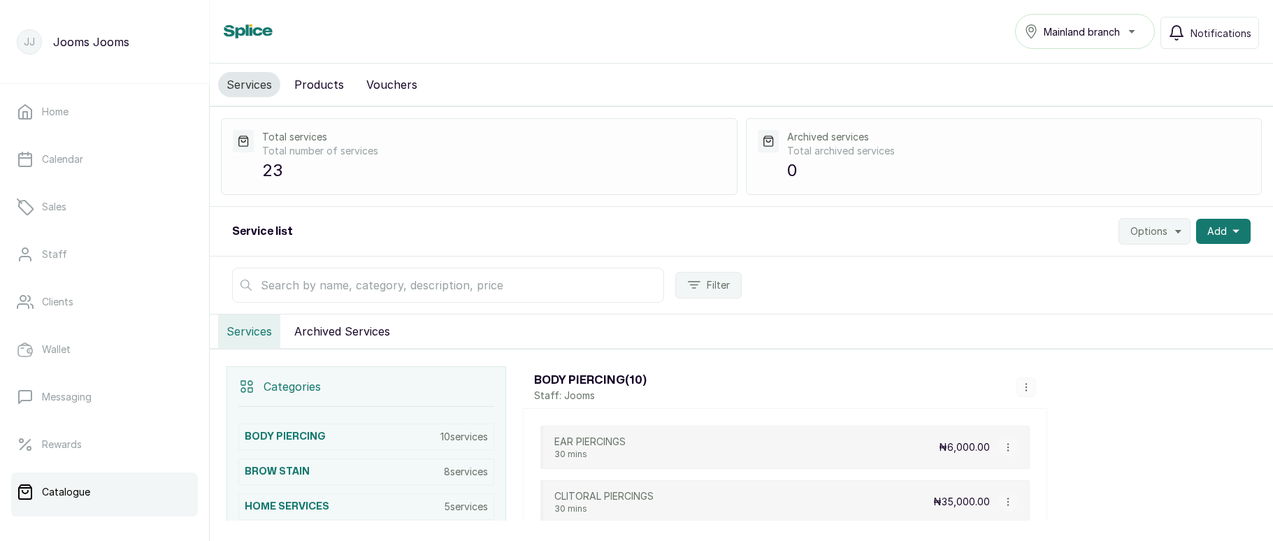
click at [1004, 437] on button "button" at bounding box center [1008, 447] width 20 height 20
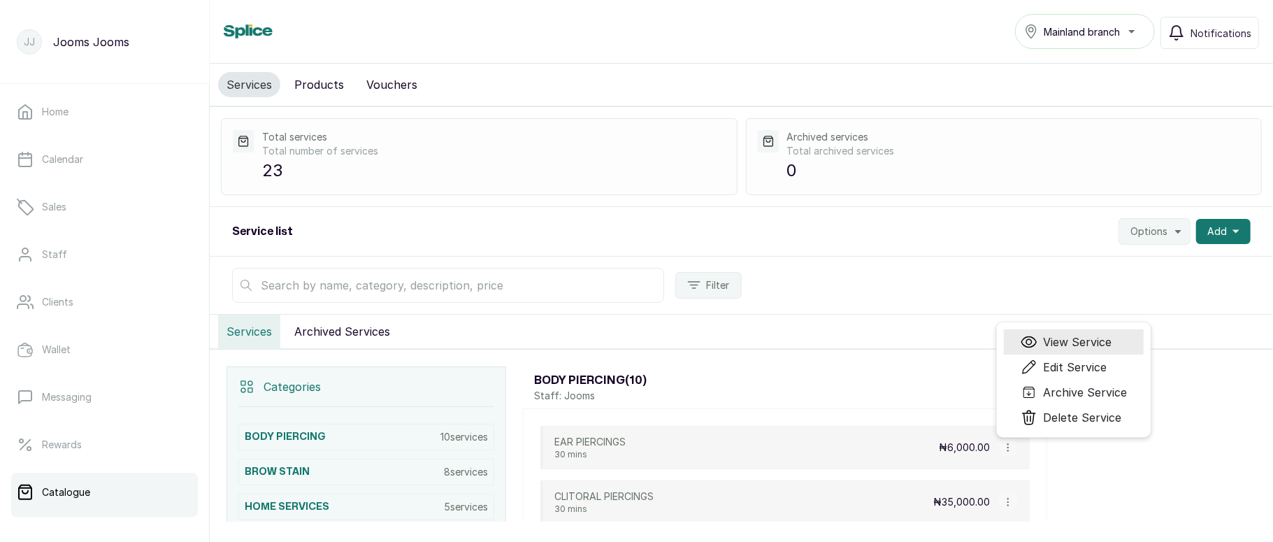
click at [1051, 334] on span "View Service" at bounding box center [1077, 341] width 68 height 17
